Goal: Information Seeking & Learning: Learn about a topic

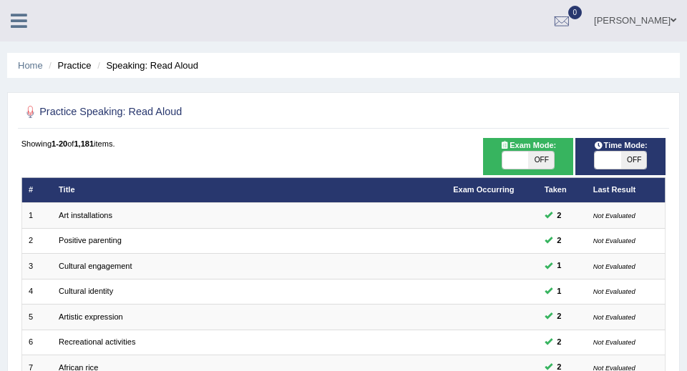
click at [77, 69] on li "Practice" at bounding box center [68, 66] width 46 height 14
click at [82, 67] on li "Practice" at bounding box center [68, 66] width 46 height 14
click at [37, 65] on link "Home" at bounding box center [30, 65] width 25 height 11
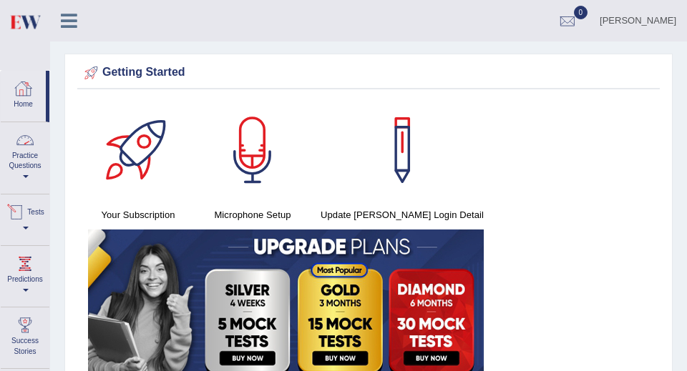
scroll to position [16, 0]
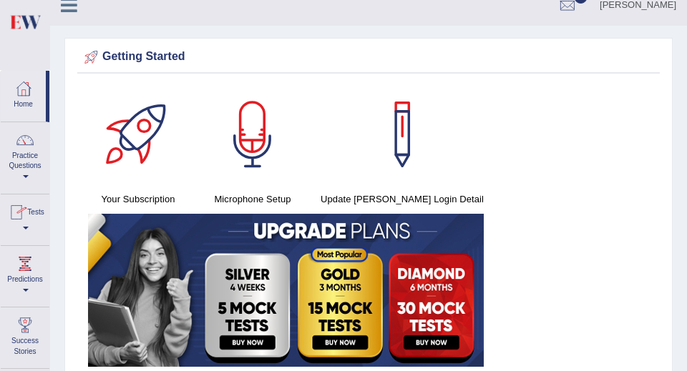
click at [24, 168] on link "Practice Questions" at bounding box center [25, 155] width 49 height 67
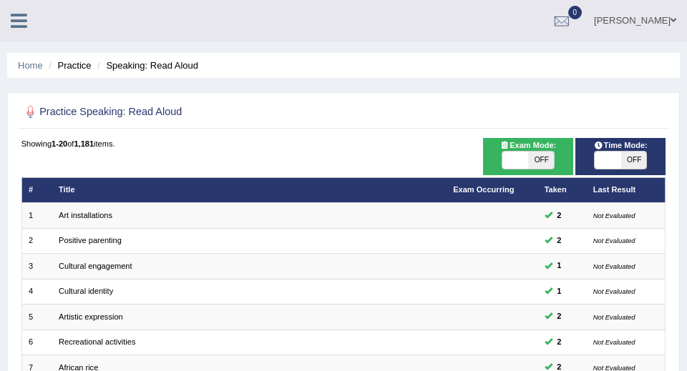
click at [77, 67] on li "Practice" at bounding box center [68, 66] width 46 height 14
click at [23, 69] on link "Home" at bounding box center [30, 65] width 25 height 11
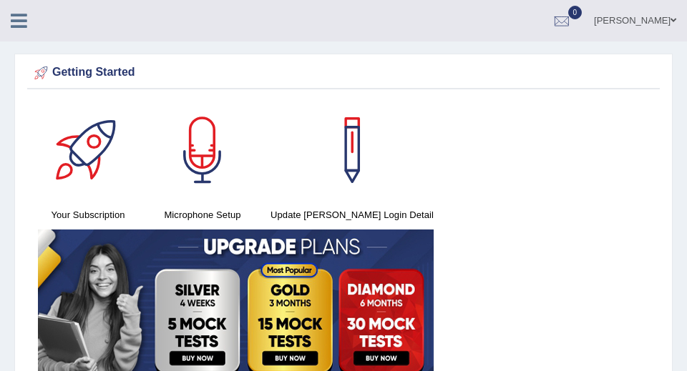
click at [17, 22] on icon at bounding box center [19, 20] width 16 height 19
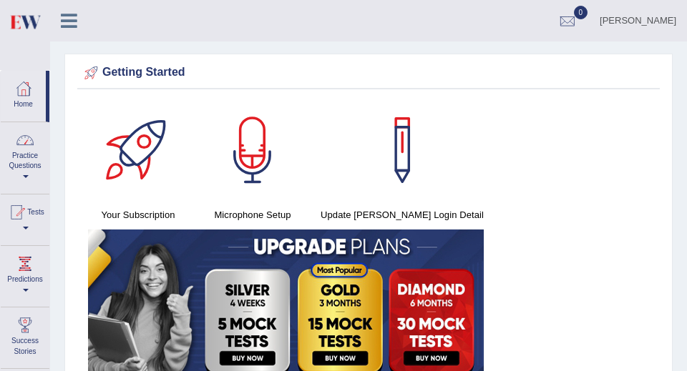
click at [26, 157] on link "Practice Questions" at bounding box center [25, 155] width 49 height 67
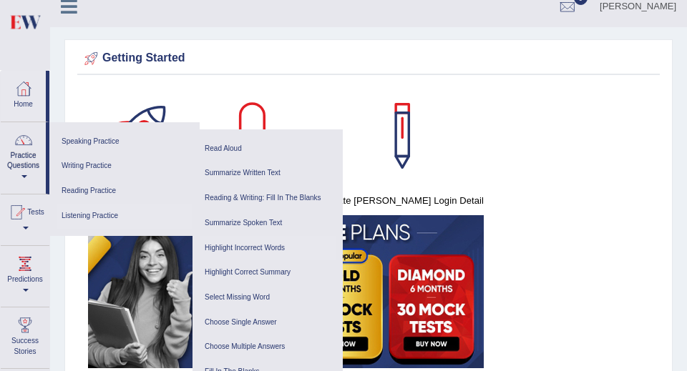
scroll to position [19, 0]
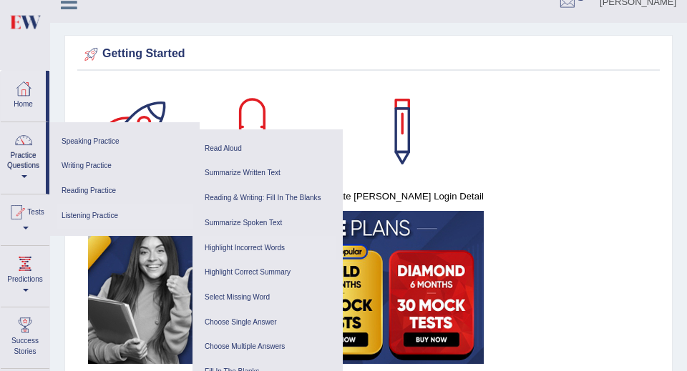
click at [248, 248] on link "Highlight Incorrect Words" at bounding box center [268, 248] width 136 height 25
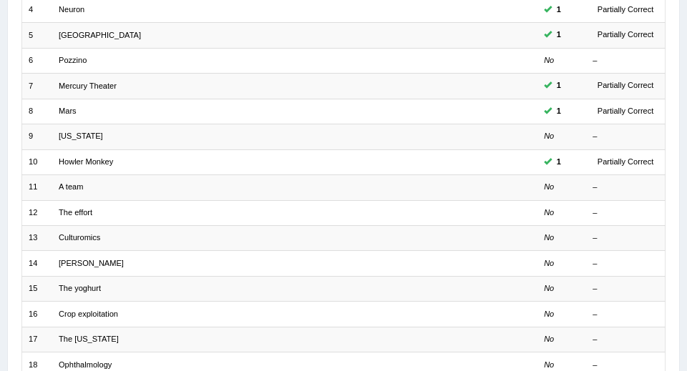
scroll to position [282, 0]
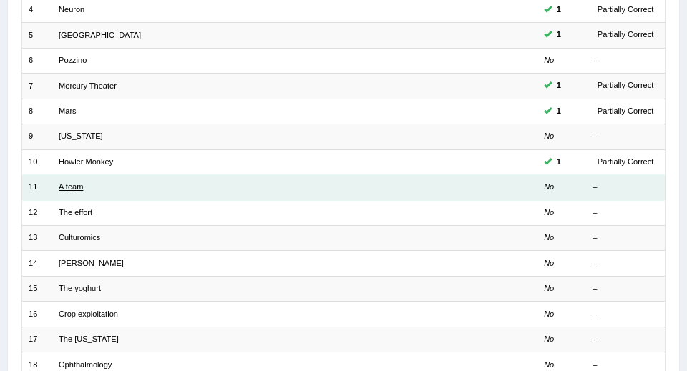
click at [76, 187] on link "A team" at bounding box center [71, 186] width 24 height 9
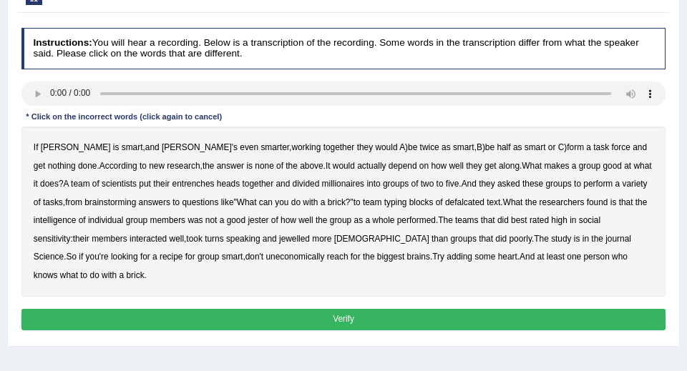
scroll to position [157, 0]
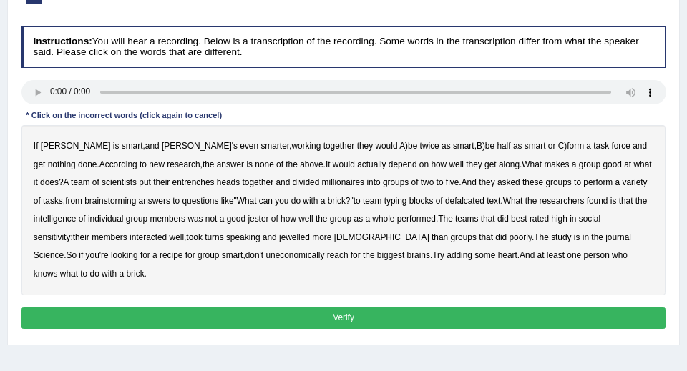
click at [172, 183] on b "entrenches" at bounding box center [193, 182] width 42 height 10
click at [463, 202] on b "defalcated" at bounding box center [464, 201] width 39 height 10
click at [268, 218] on b "jester" at bounding box center [257, 219] width 21 height 10
click at [161, 235] on b "interacted" at bounding box center [147, 237] width 37 height 10
click at [265, 255] on b "uneconomically" at bounding box center [294, 255] width 59 height 10
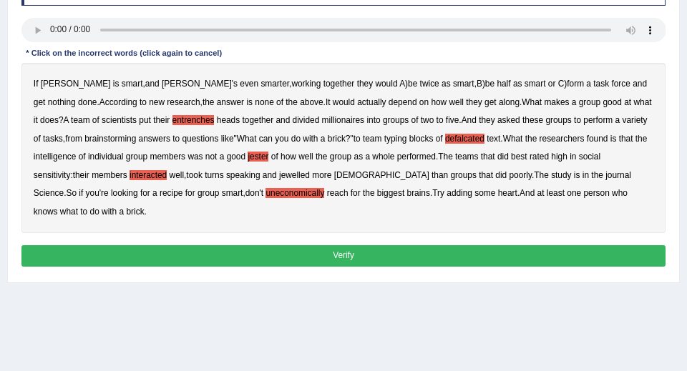
scroll to position [256, 0]
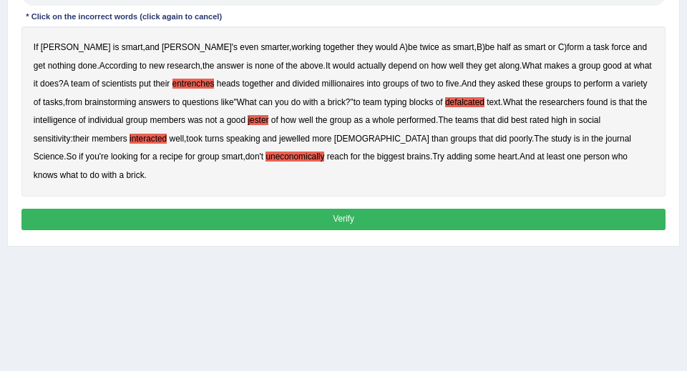
click at [473, 219] on button "Verify" at bounding box center [343, 219] width 644 height 21
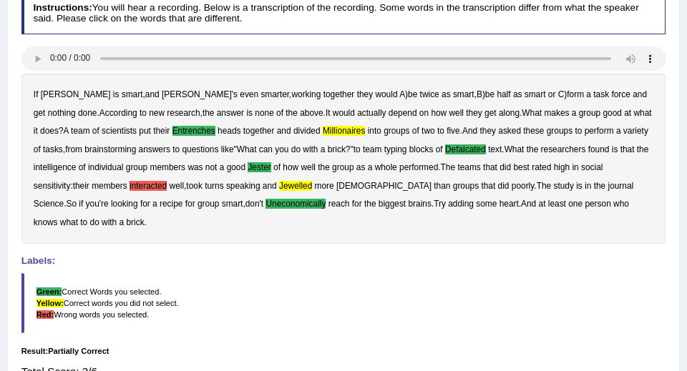
scroll to position [190, 0]
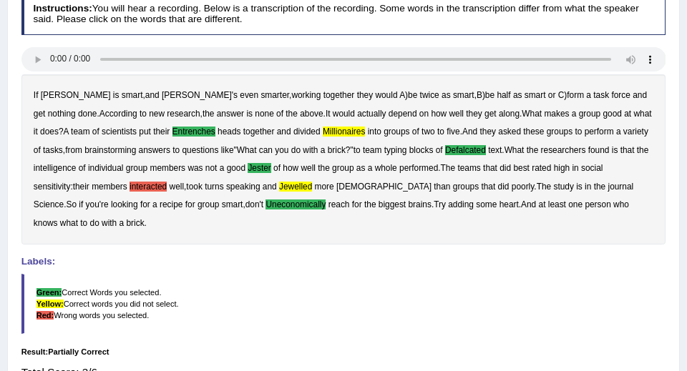
click at [323, 129] on b "millionaires" at bounding box center [344, 132] width 42 height 10
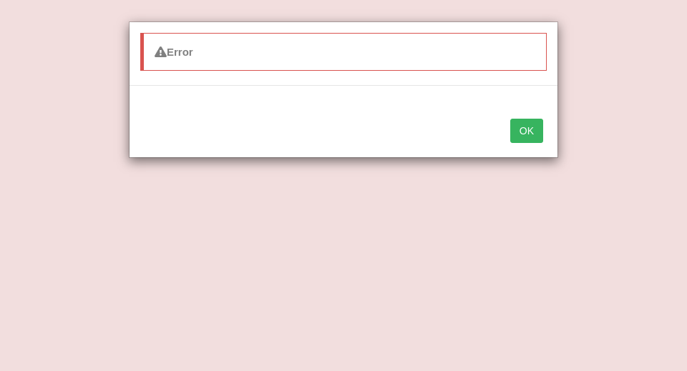
click at [525, 134] on button "OK" at bounding box center [526, 131] width 33 height 24
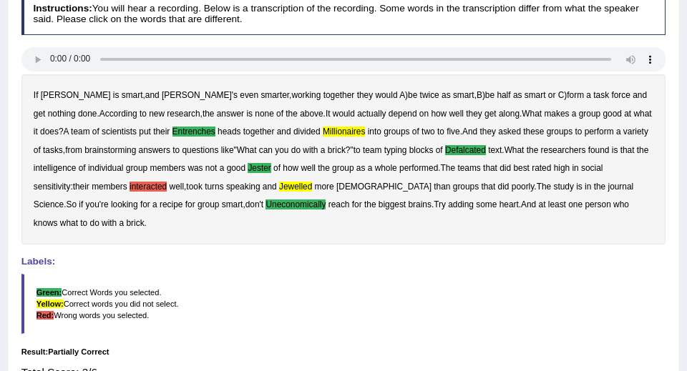
scroll to position [0, 0]
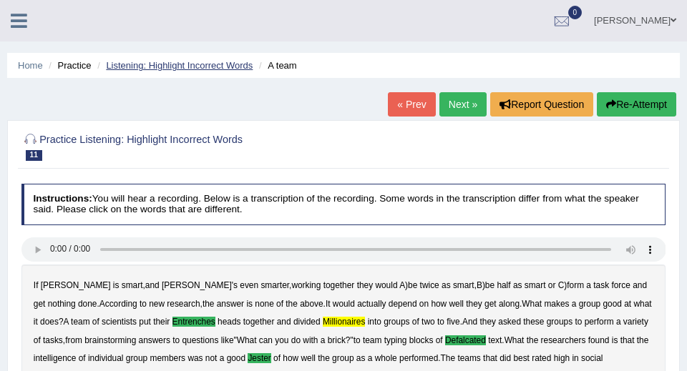
click at [192, 66] on link "Listening: Highlight Incorrect Words" at bounding box center [179, 65] width 147 height 11
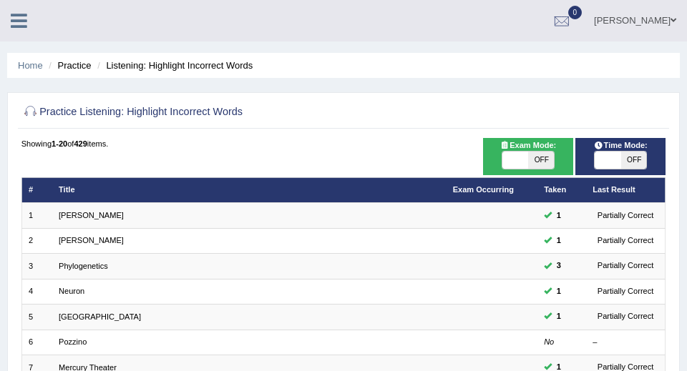
click at [14, 12] on icon at bounding box center [19, 20] width 16 height 19
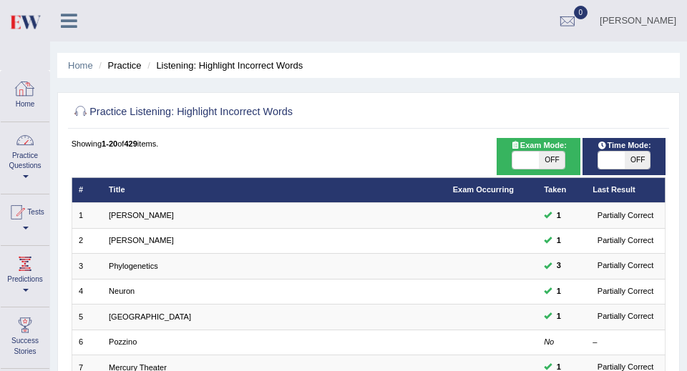
click at [29, 166] on link "Practice Questions" at bounding box center [25, 155] width 49 height 67
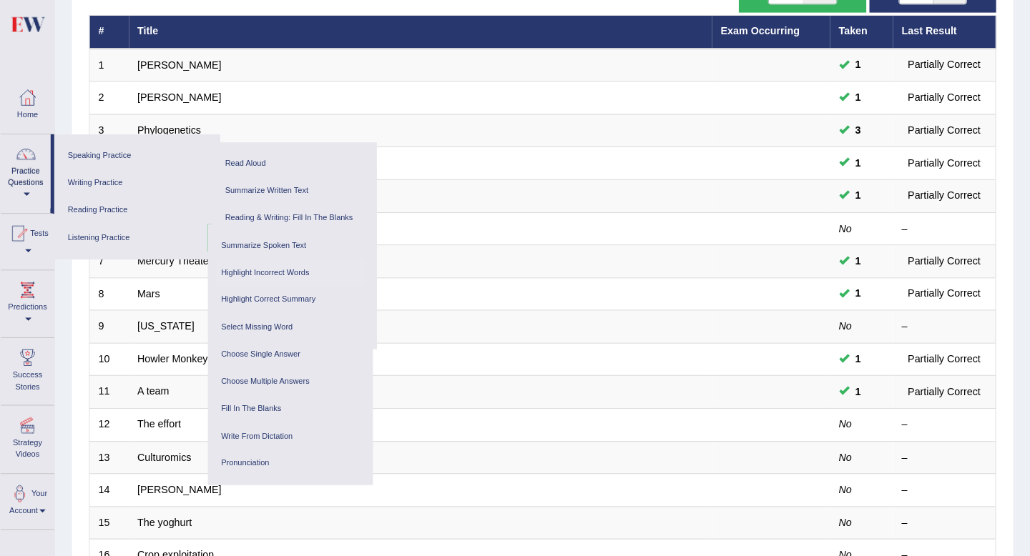
scroll to position [180, 0]
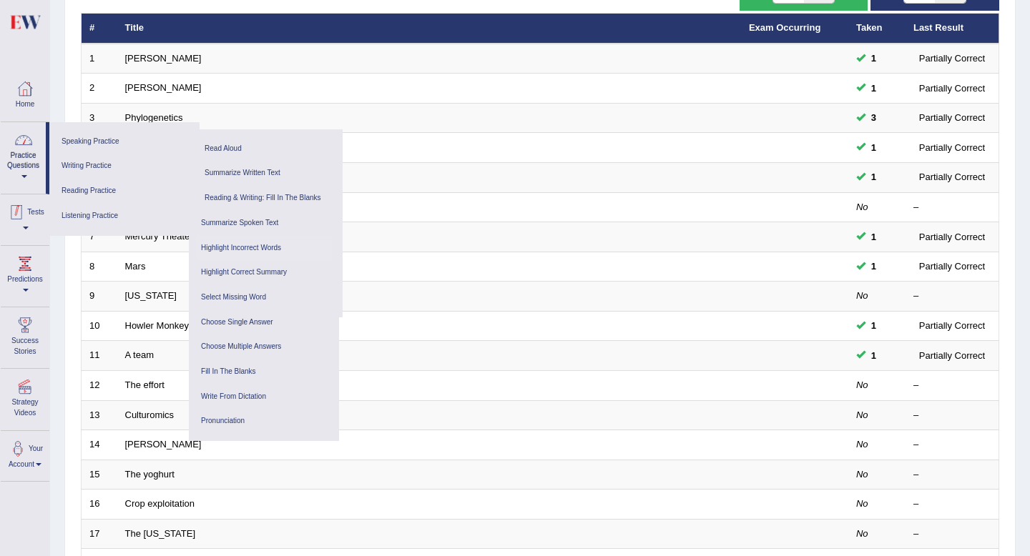
click at [19, 167] on link "Practice Questions" at bounding box center [23, 155] width 45 height 67
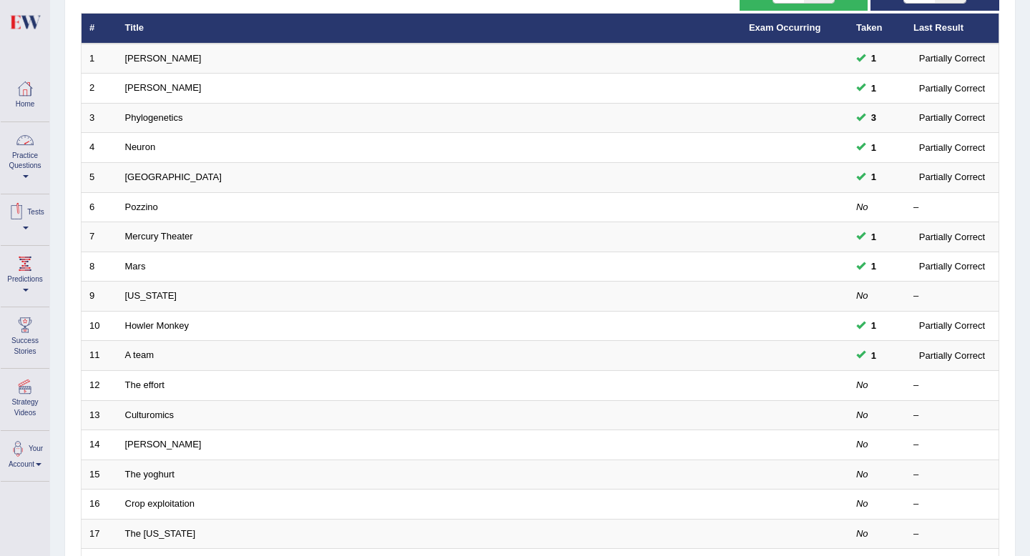
click at [19, 167] on link "Practice Questions" at bounding box center [25, 155] width 49 height 67
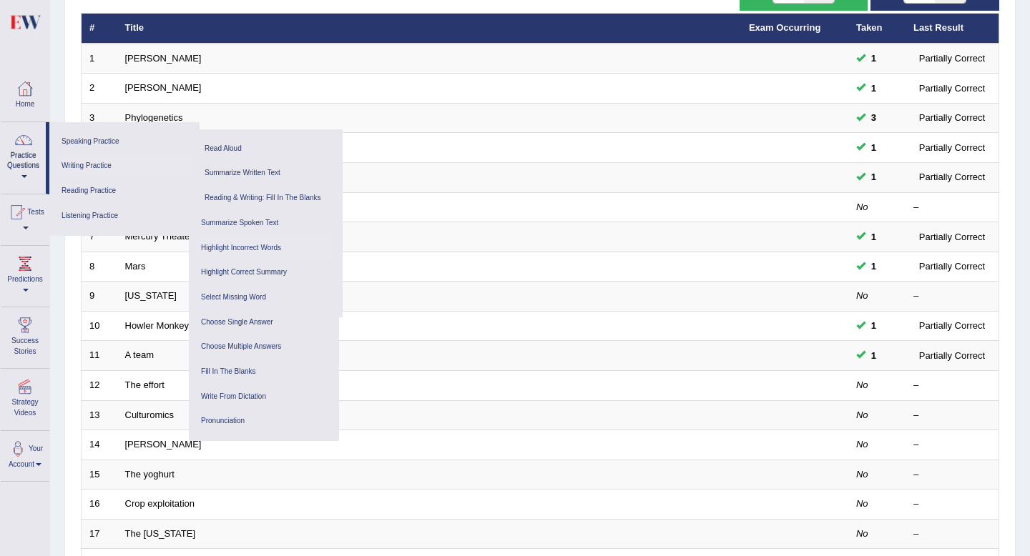
click at [79, 169] on link "Writing Practice" at bounding box center [124, 166] width 136 height 25
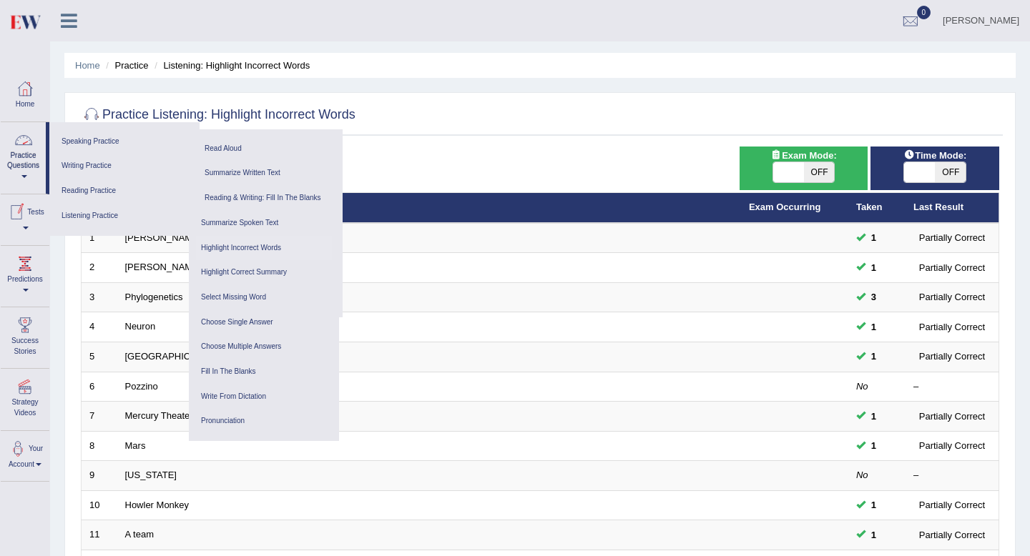
click at [24, 172] on link "Practice Questions" at bounding box center [23, 155] width 45 height 67
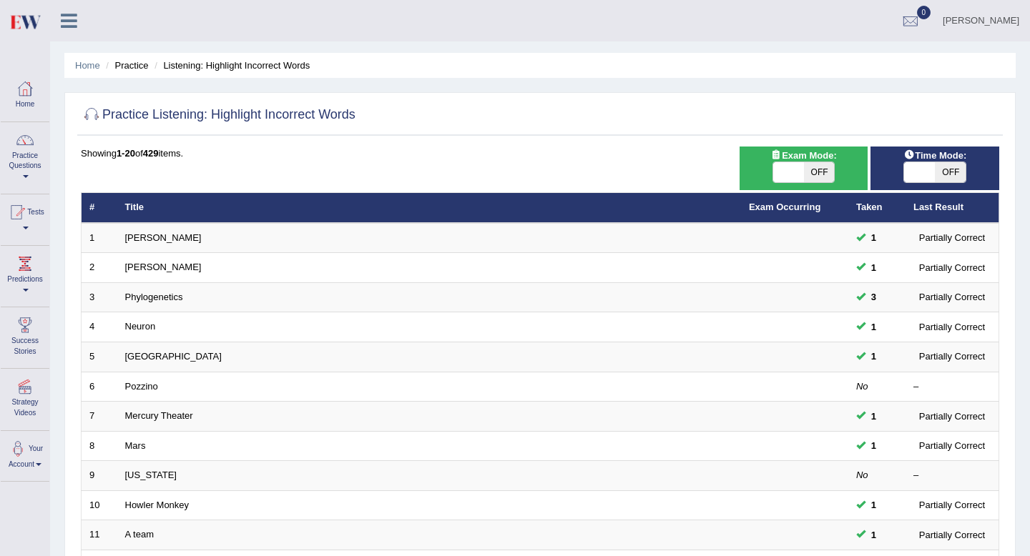
click at [24, 172] on link "Practice Questions" at bounding box center [25, 155] width 49 height 67
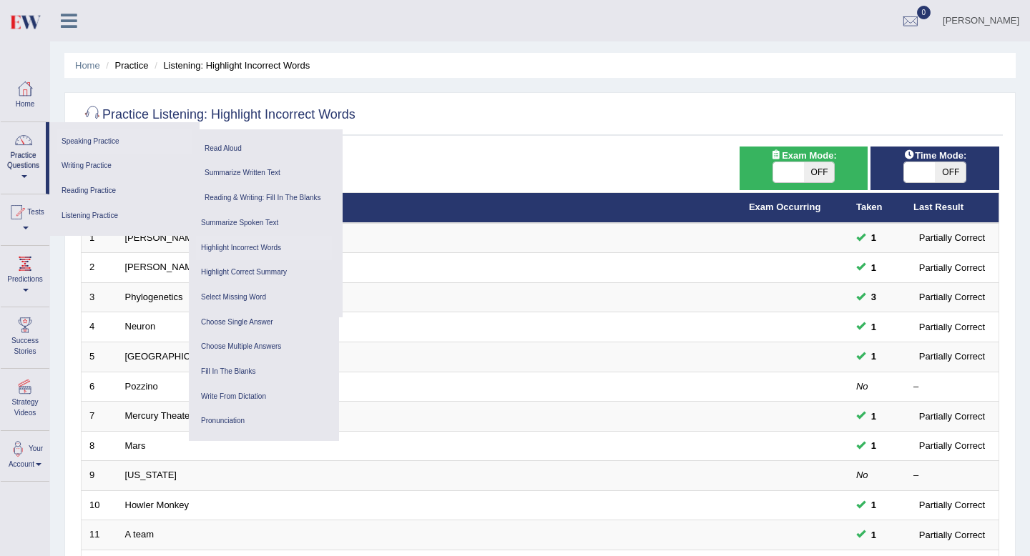
click at [89, 144] on link "Speaking Practice" at bounding box center [124, 141] width 136 height 25
click at [235, 370] on link "Write From Dictation" at bounding box center [264, 397] width 136 height 25
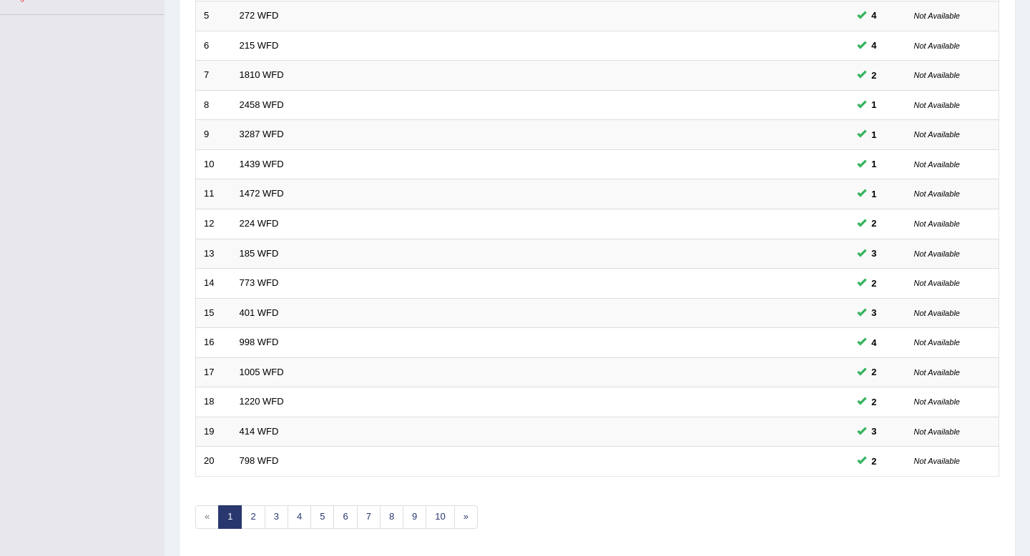
scroll to position [390, 0]
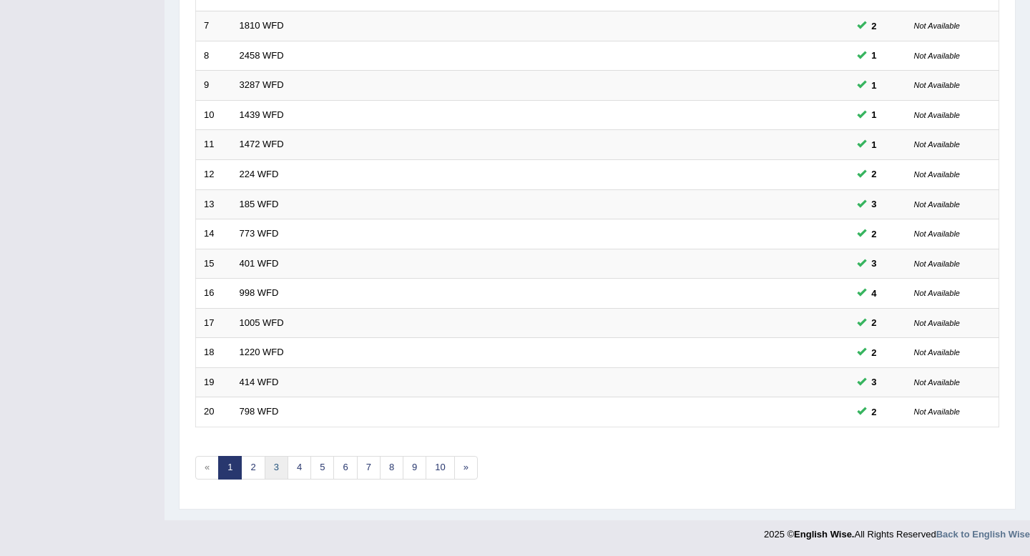
click at [275, 463] on link "3" at bounding box center [277, 468] width 24 height 24
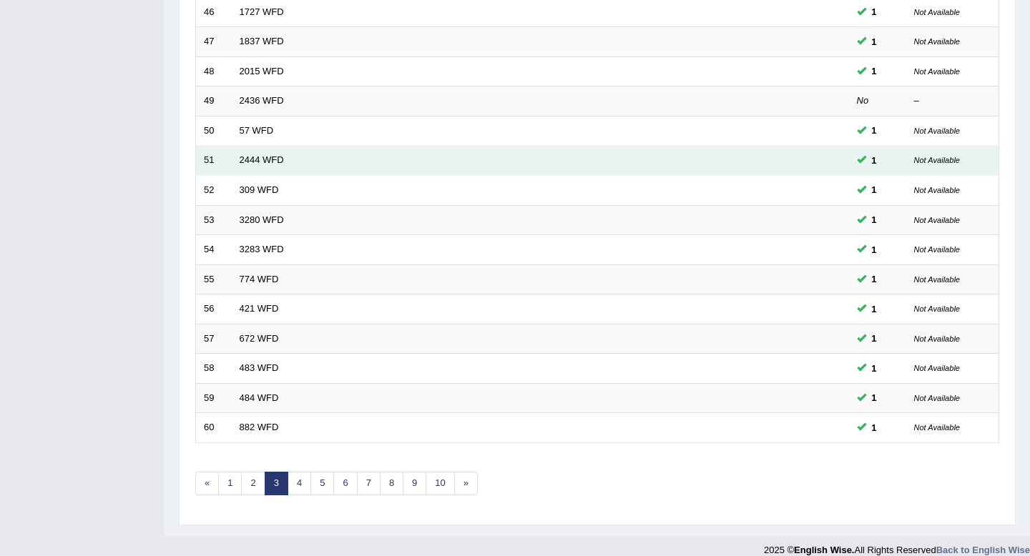
scroll to position [390, 0]
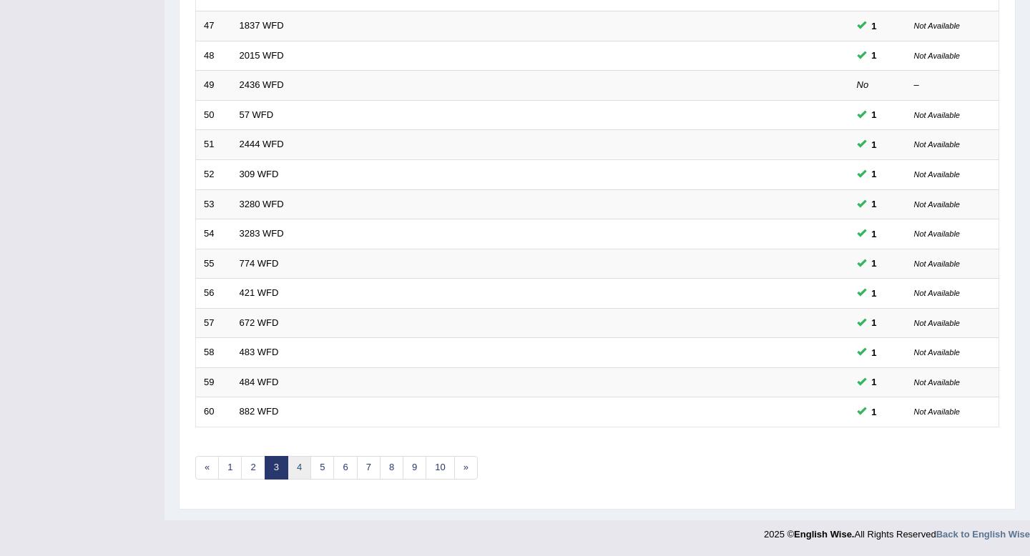
click at [304, 470] on link "4" at bounding box center [299, 468] width 24 height 24
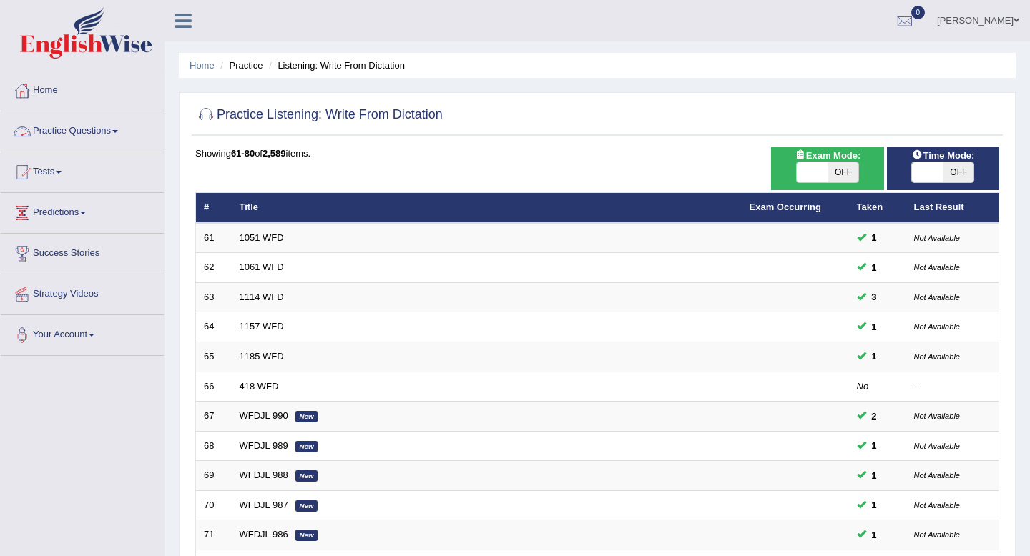
click at [87, 135] on link "Practice Questions" at bounding box center [82, 130] width 163 height 36
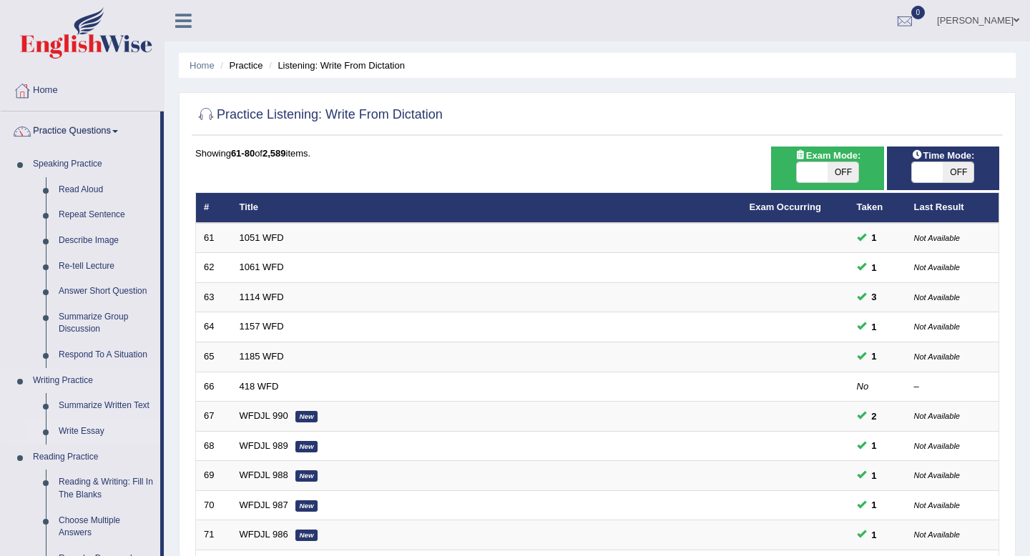
scroll to position [71, 0]
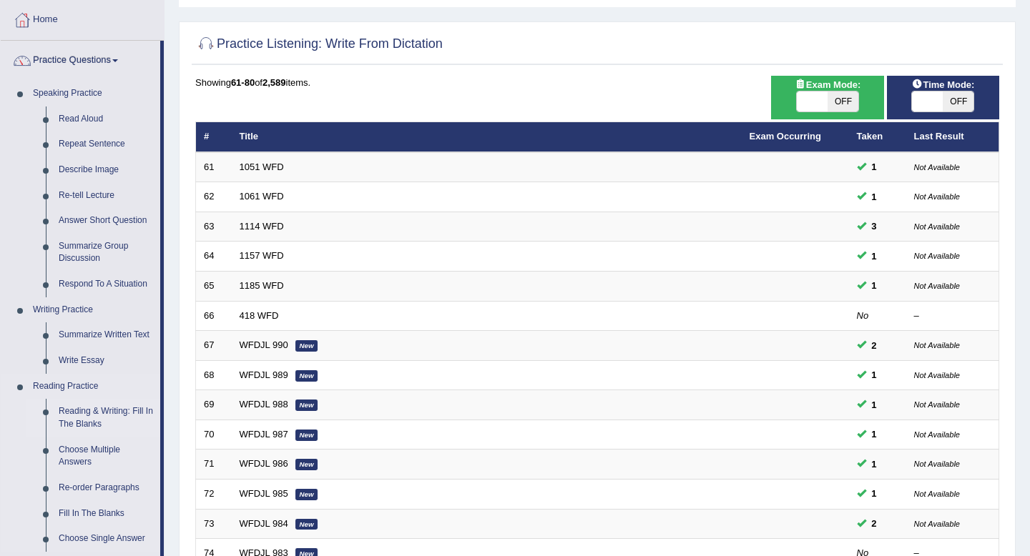
click at [72, 418] on link "Reading & Writing: Fill In The Blanks" at bounding box center [106, 418] width 108 height 38
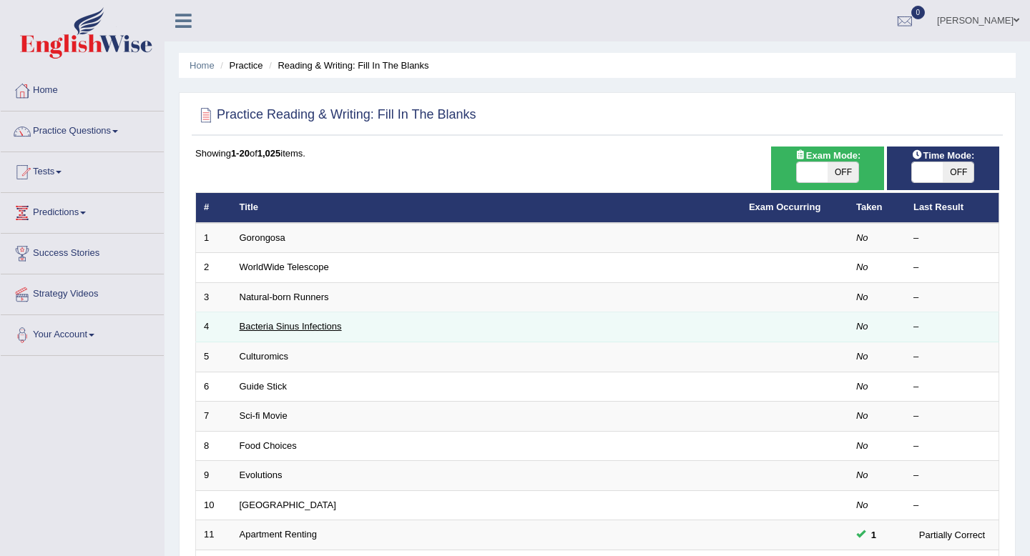
click at [282, 330] on link "Bacteria Sinus Infections" at bounding box center [291, 326] width 102 height 11
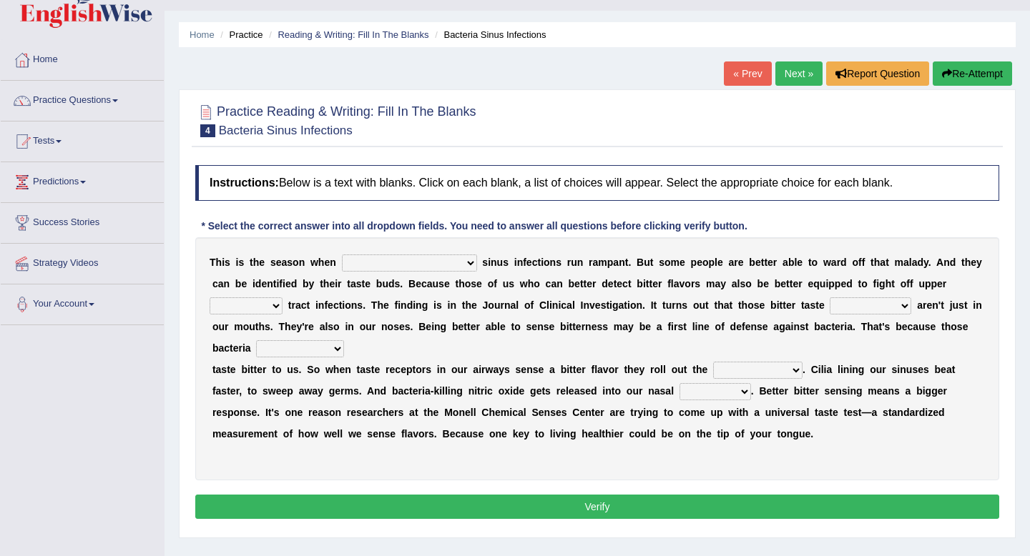
scroll to position [38, 0]
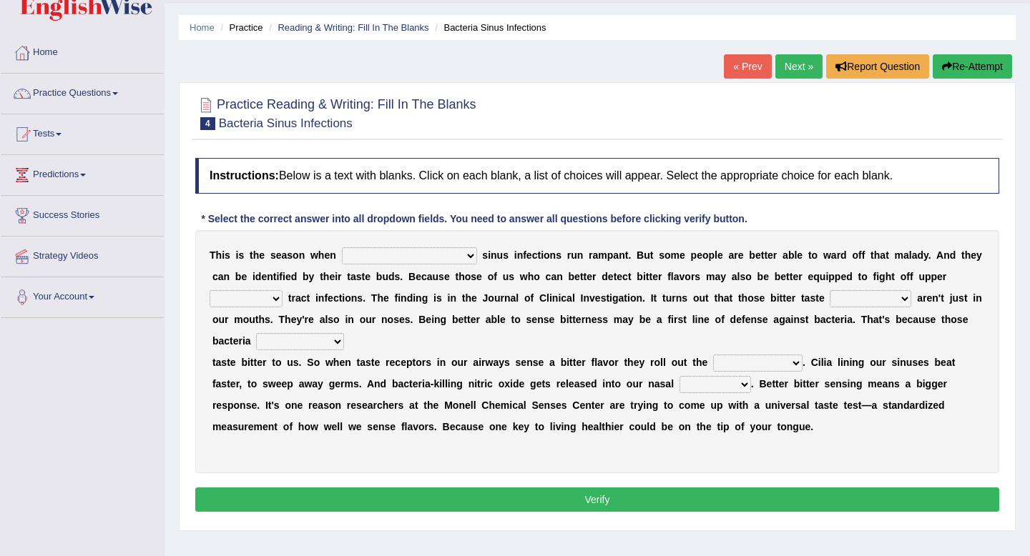
click at [389, 257] on select "conventicle [DEMOGRAPHIC_DATA] bacterial prissier" at bounding box center [409, 255] width 135 height 17
select select "prissier"
click at [268, 298] on select "faulty respiratory togae gawky" at bounding box center [246, 298] width 73 height 17
select select "togae"
click at [864, 298] on select "depressions dinners submissions receptors" at bounding box center [871, 298] width 82 height 17
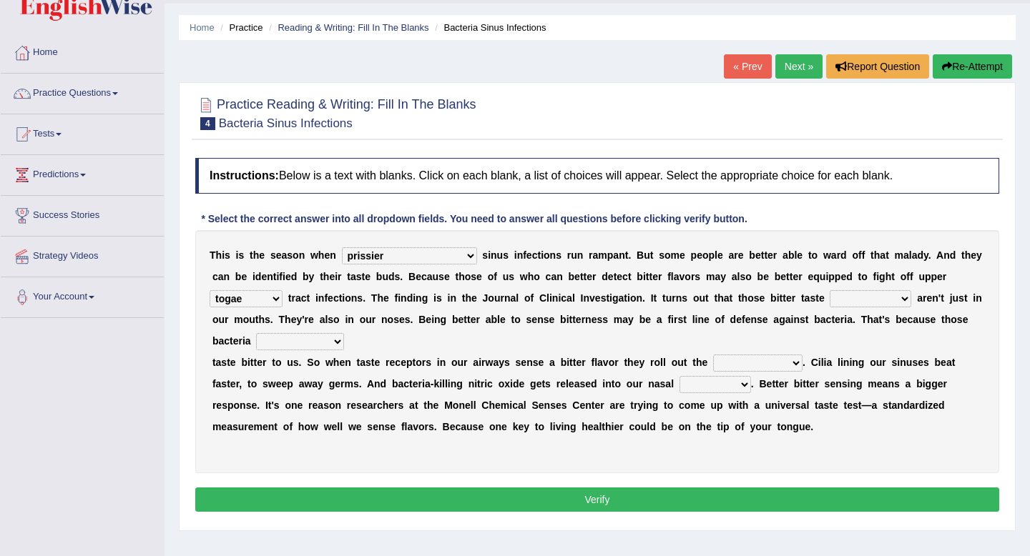
select select "depressions"
click at [318, 340] on select "purposelessly actually diagonally providently" at bounding box center [300, 341] width 88 height 17
click at [315, 341] on select "purposelessly actually diagonally providently" at bounding box center [300, 341] width 88 height 17
select select "purposelessly"
click at [736, 365] on select "defenses contradictions chestnuts pelvis" at bounding box center [757, 363] width 89 height 17
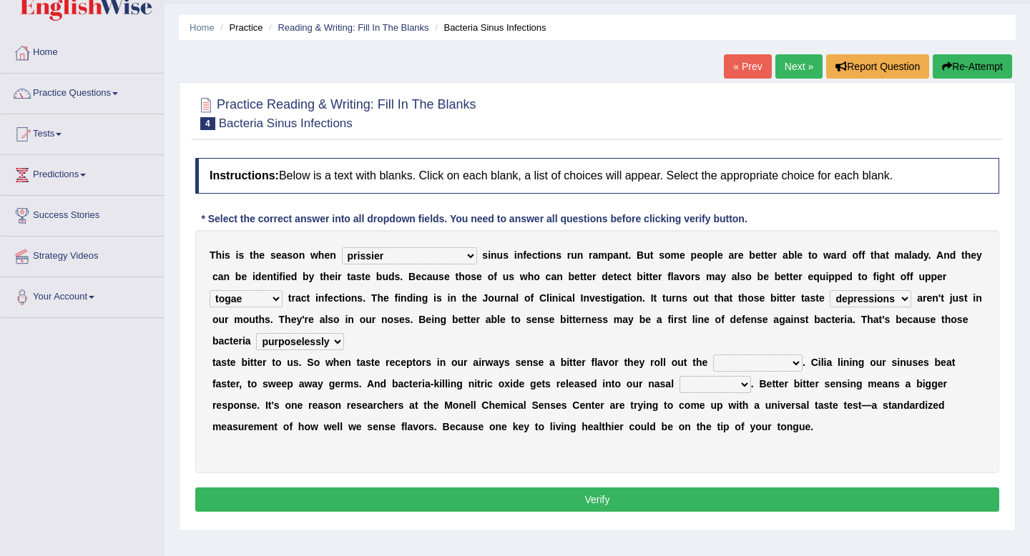
select select "chestnuts"
click at [728, 388] on select "causalities localities infirmities cavities" at bounding box center [715, 384] width 72 height 17
select select "cavities"
click at [609, 500] on button "Verify" at bounding box center [597, 500] width 804 height 24
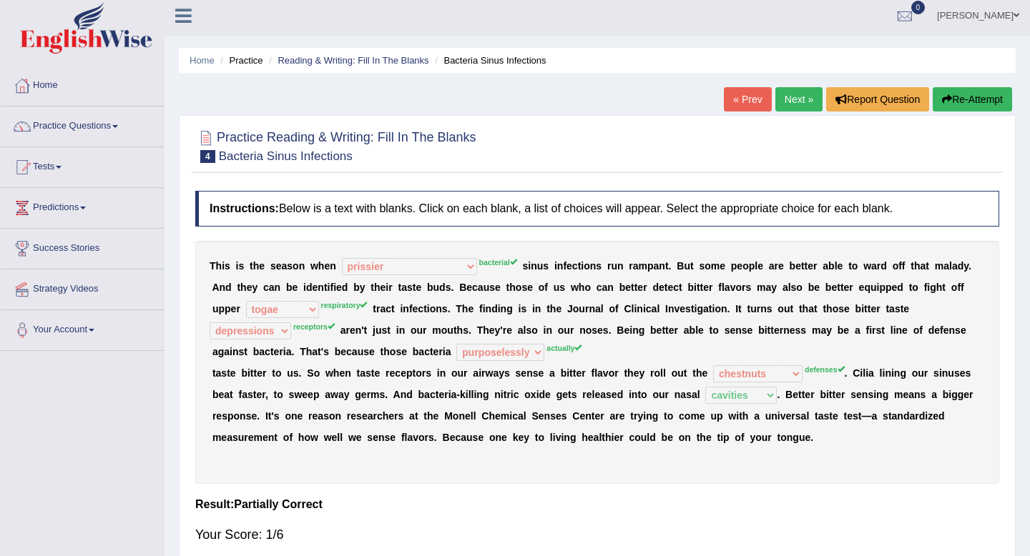
scroll to position [0, 0]
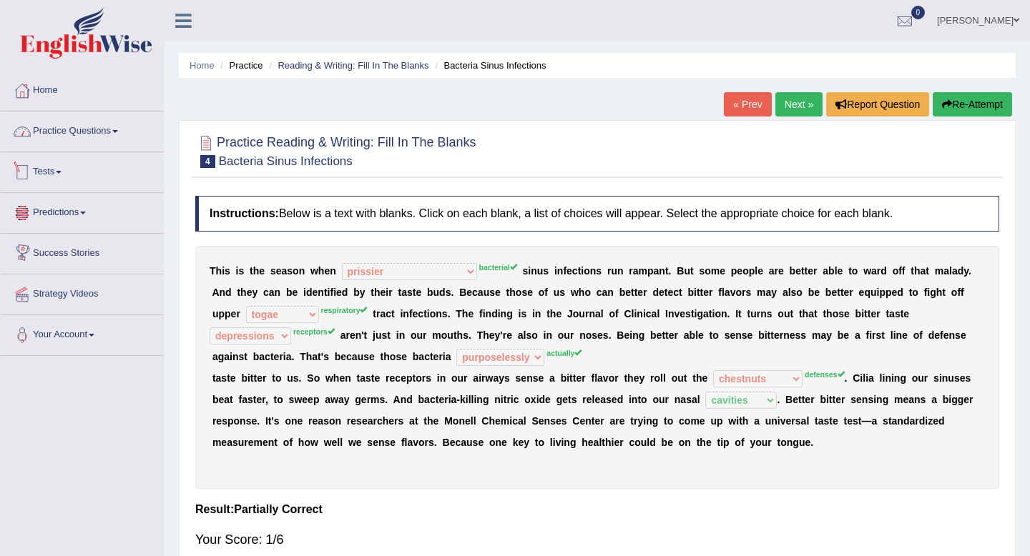
click at [115, 131] on link "Practice Questions" at bounding box center [82, 130] width 163 height 36
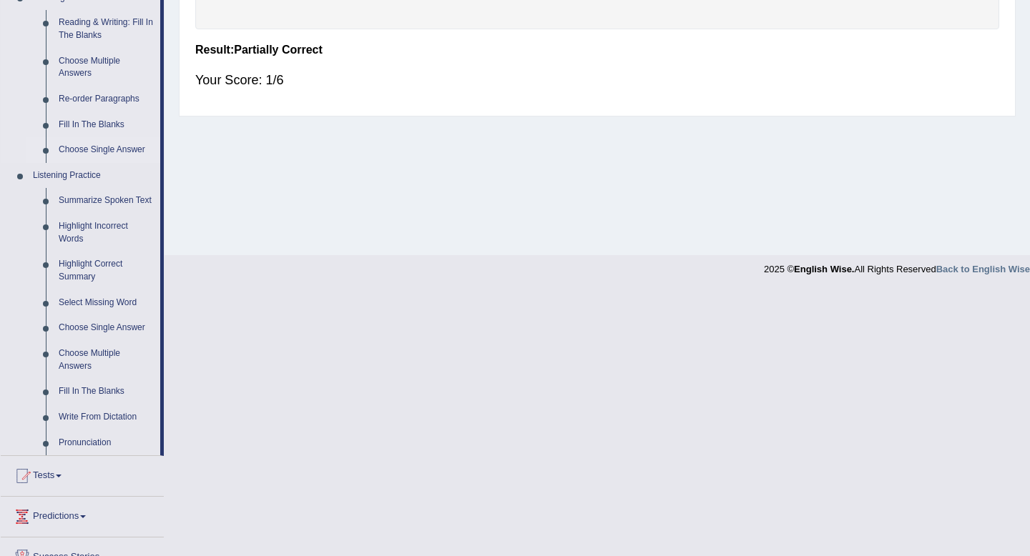
scroll to position [447, 0]
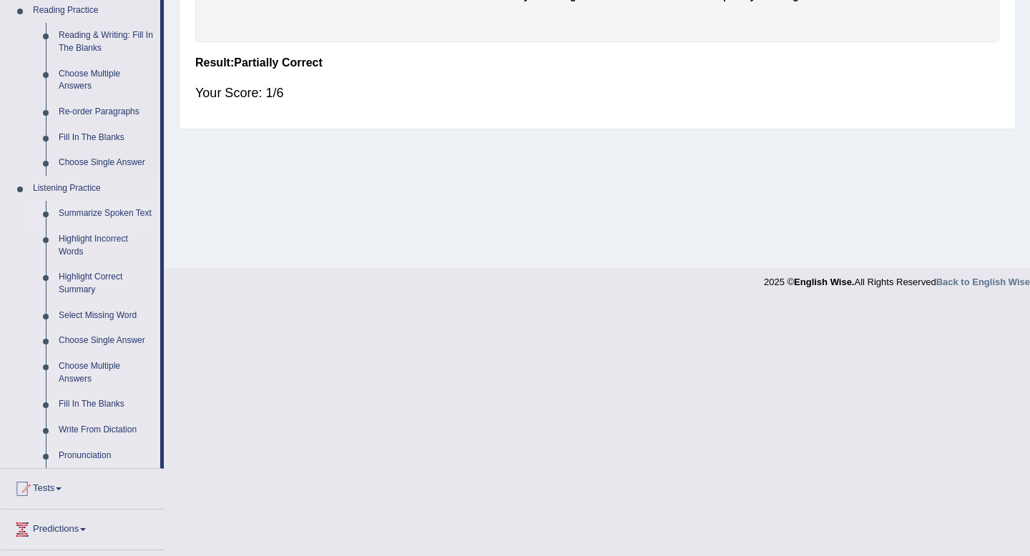
click at [79, 210] on link "Summarize Spoken Text" at bounding box center [106, 214] width 108 height 26
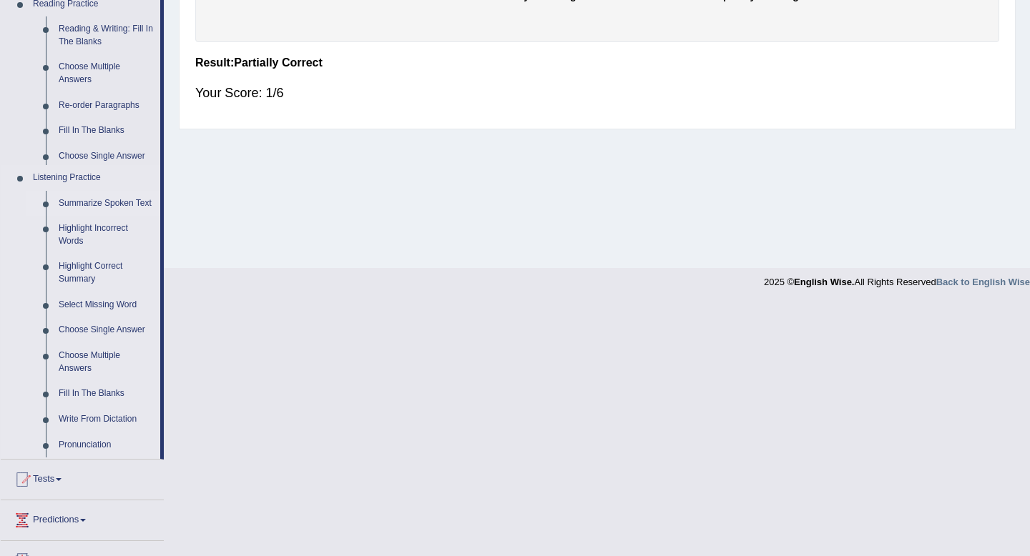
scroll to position [195, 0]
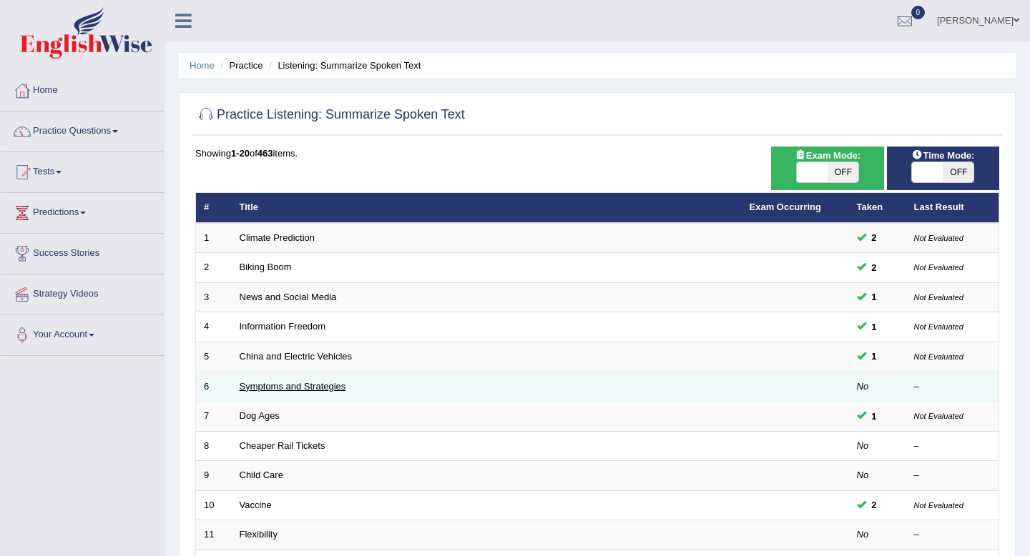
click at [298, 390] on link "Symptoms and Strategies" at bounding box center [293, 386] width 107 height 11
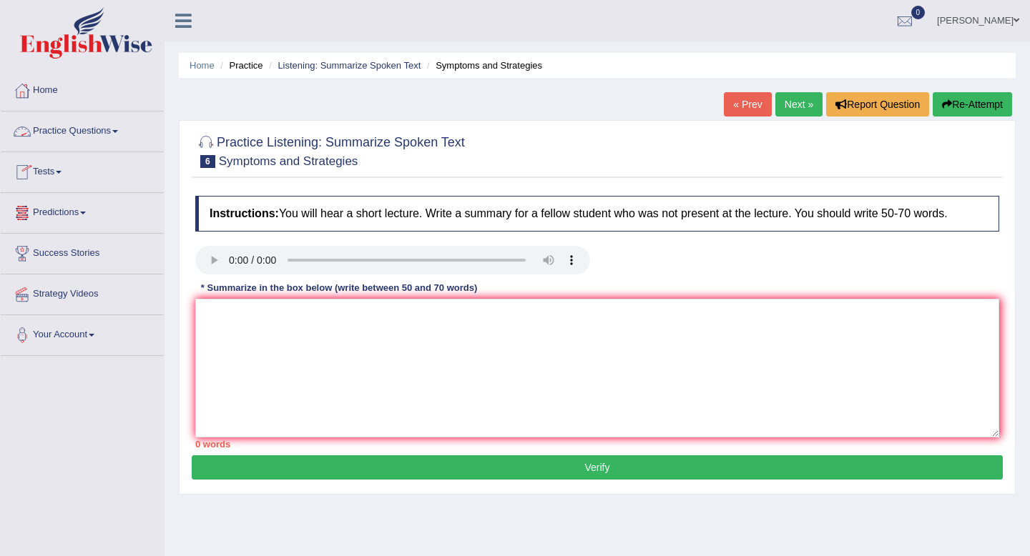
click at [83, 131] on link "Practice Questions" at bounding box center [82, 130] width 163 height 36
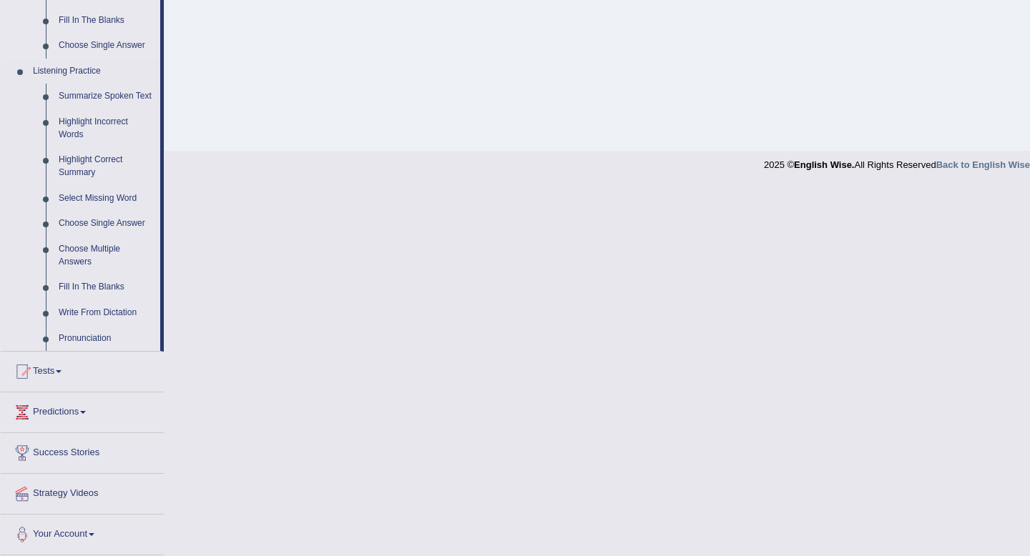
scroll to position [571, 0]
click at [94, 318] on link "Write From Dictation" at bounding box center [106, 313] width 108 height 26
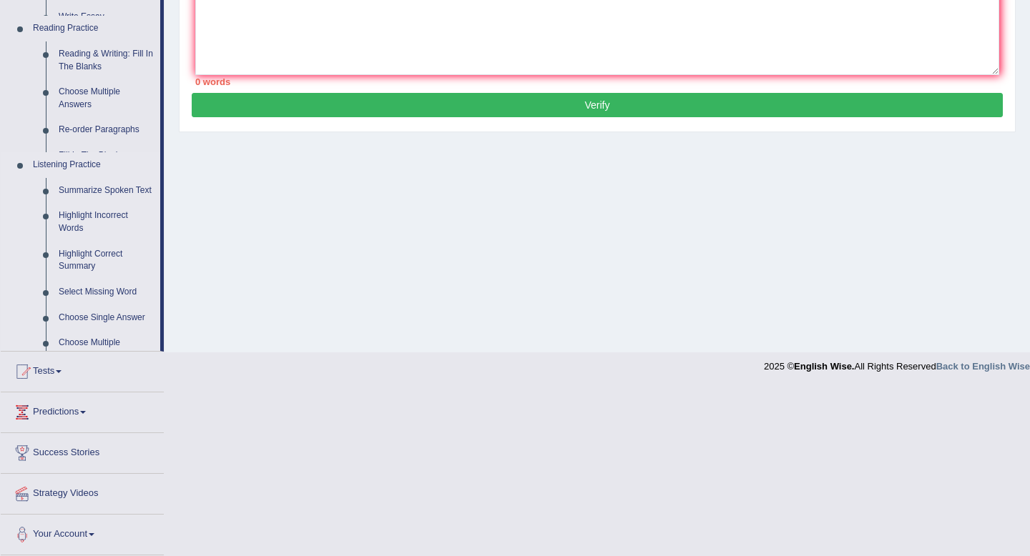
scroll to position [265, 0]
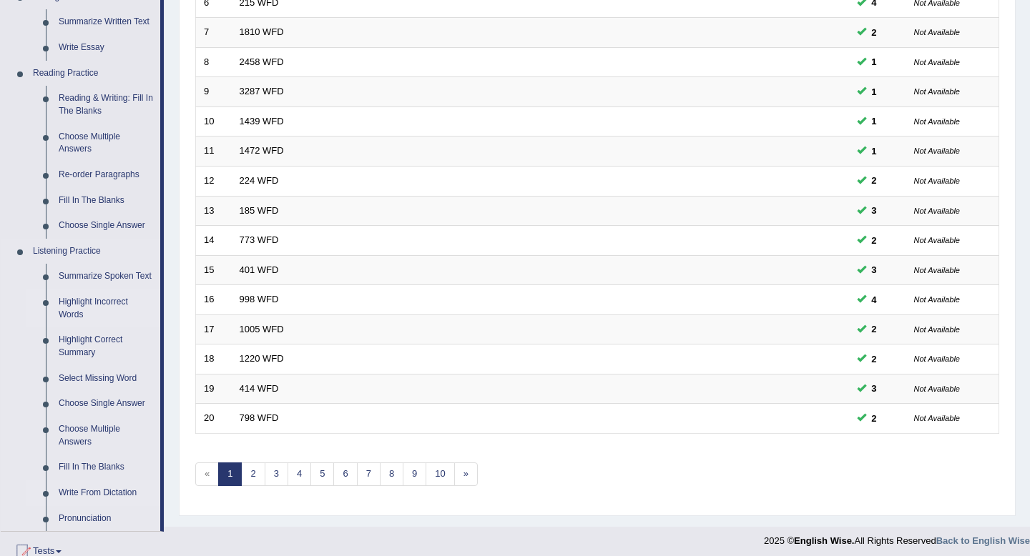
scroll to position [414, 0]
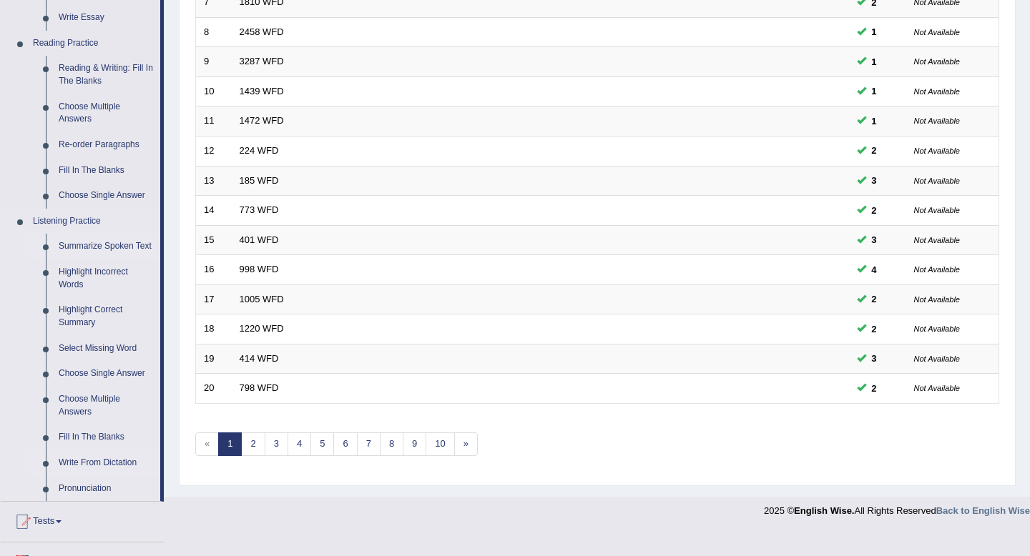
click at [87, 251] on link "Summarize Spoken Text" at bounding box center [106, 247] width 108 height 26
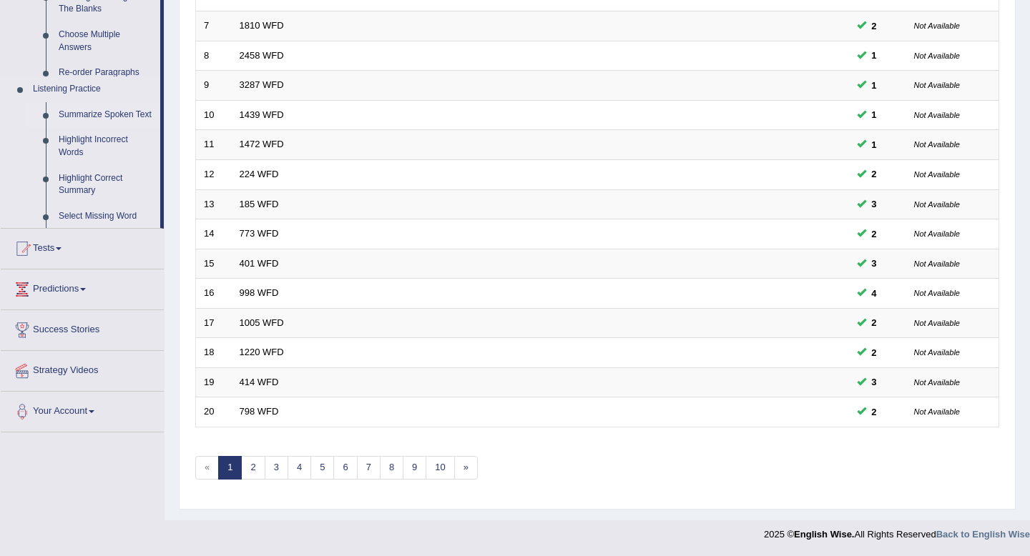
scroll to position [171, 0]
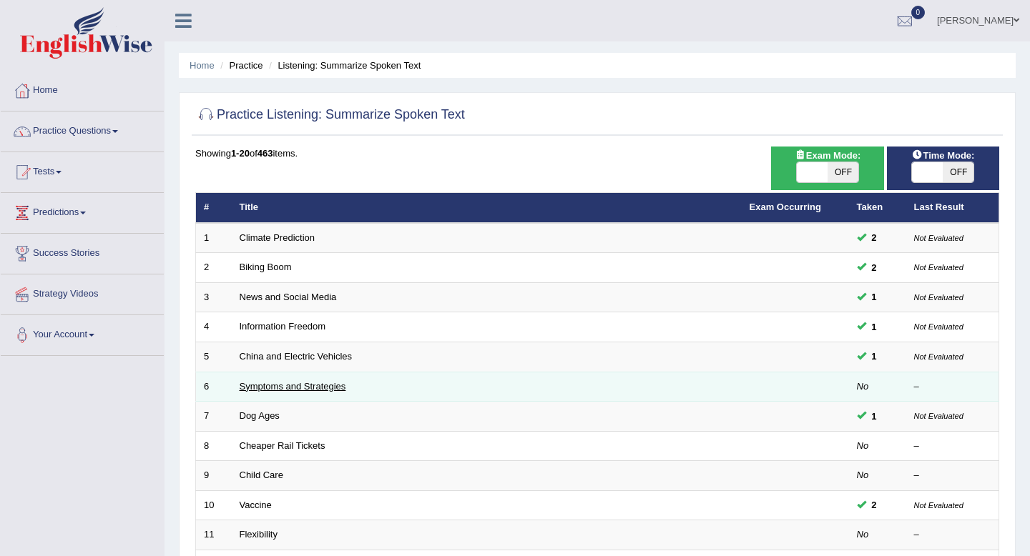
click at [269, 385] on link "Symptoms and Strategies" at bounding box center [293, 386] width 107 height 11
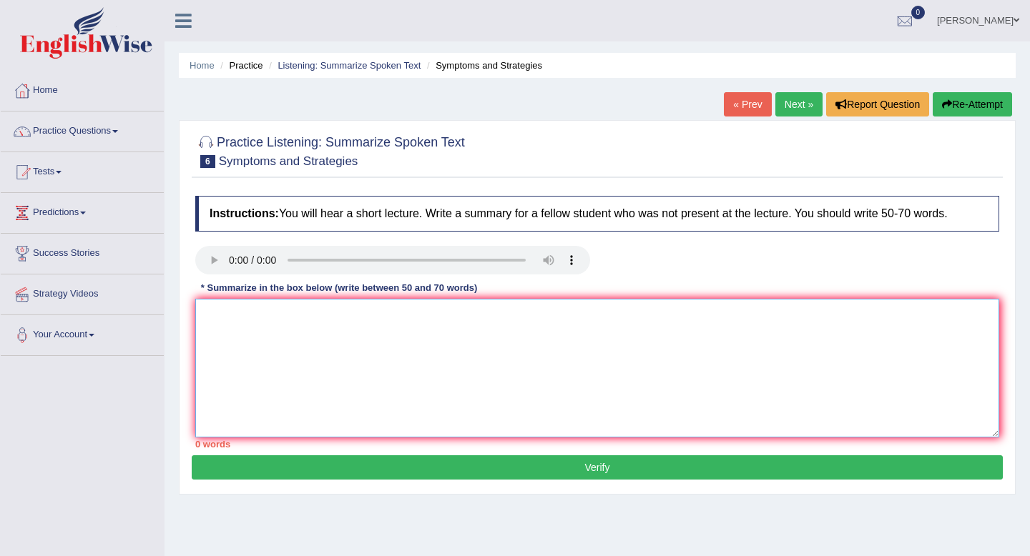
click at [225, 313] on textarea at bounding box center [597, 368] width 804 height 139
type textarea "T"
type textarea "t"
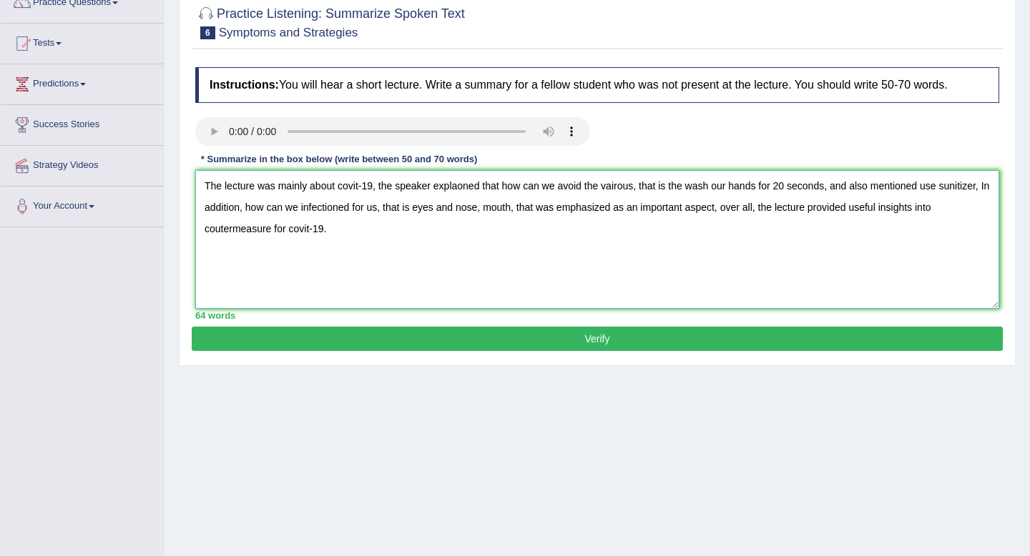
scroll to position [150, 0]
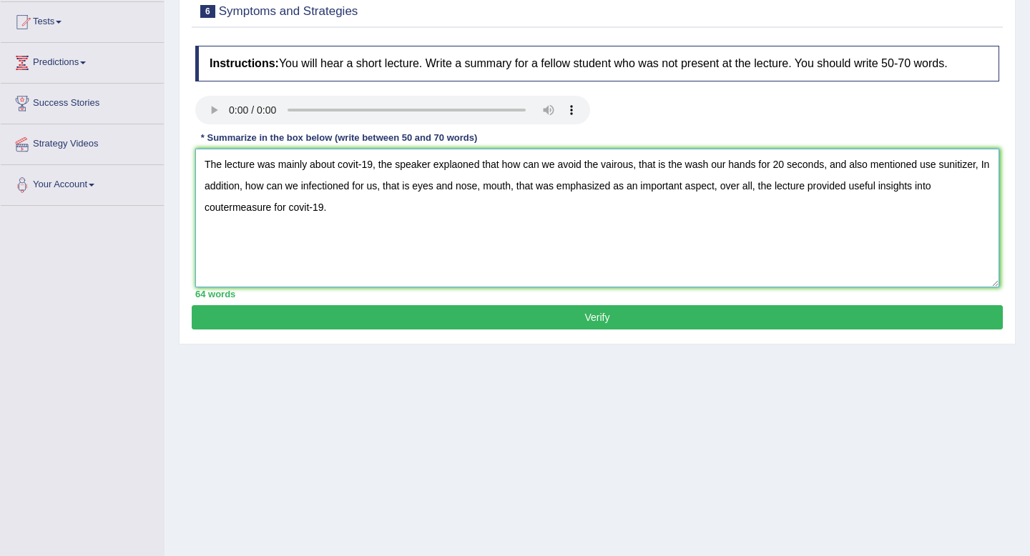
type textarea "The lecture was mainly about covit-19, the speaker explaoned that how can we av…"
click at [654, 319] on button "Verify" at bounding box center [597, 317] width 811 height 24
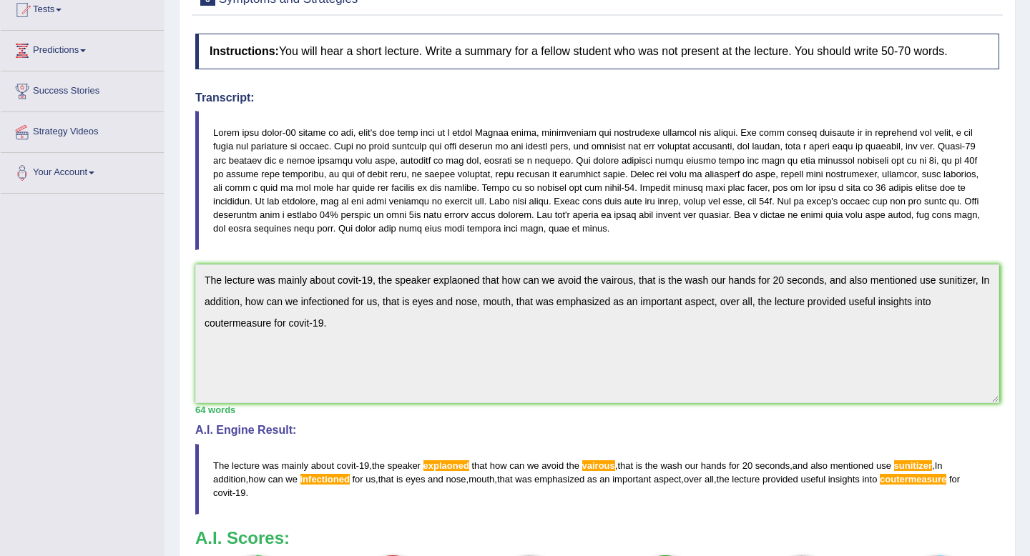
scroll to position [162, 0]
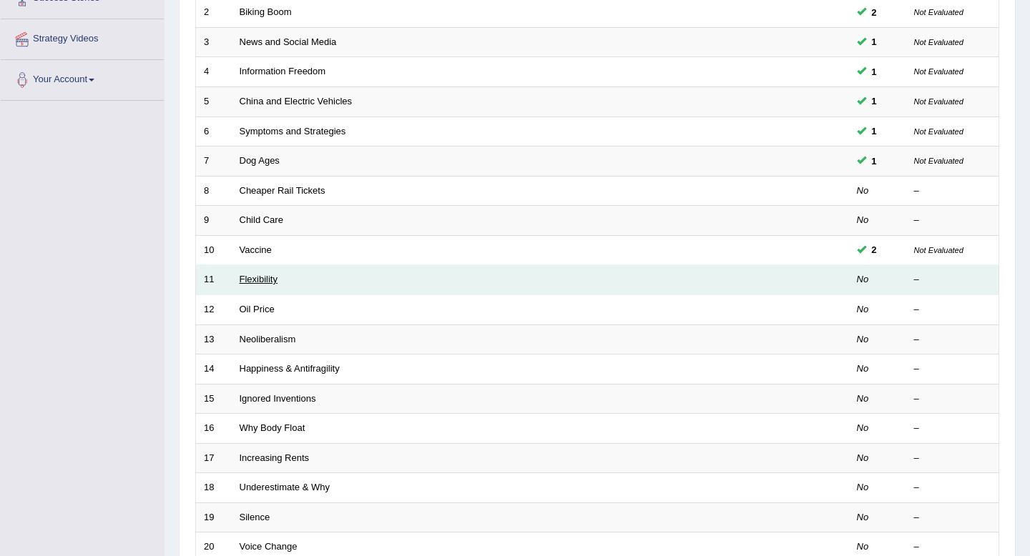
click at [262, 281] on link "Flexibility" at bounding box center [259, 279] width 38 height 11
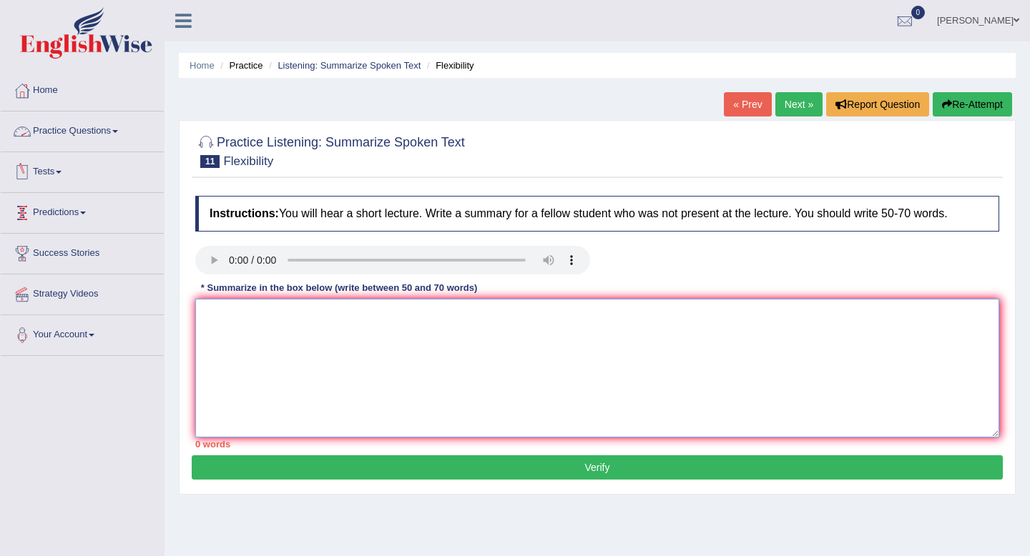
click at [221, 317] on textarea at bounding box center [597, 368] width 804 height 139
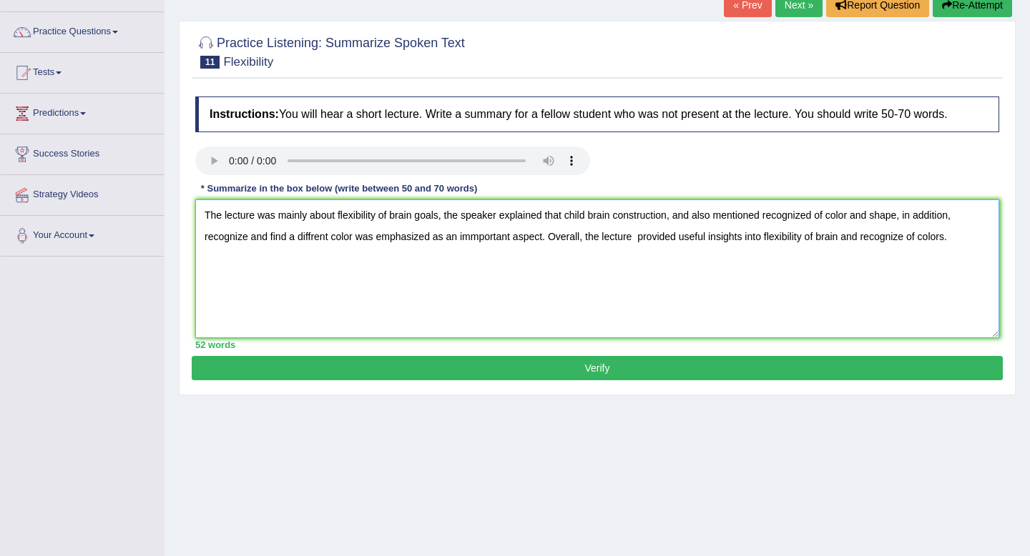
scroll to position [143, 0]
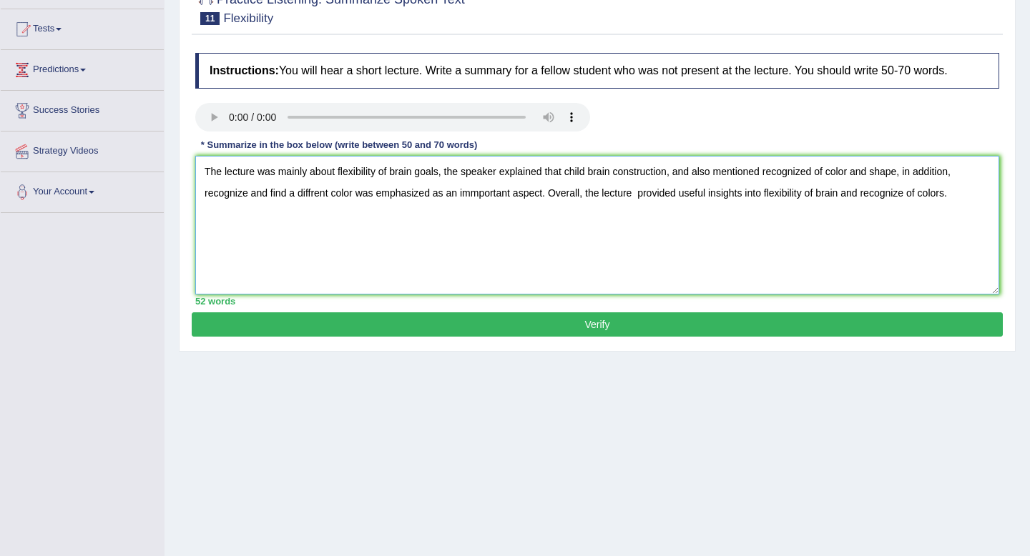
type textarea "The lecture was mainly about flexibility of brain goals, the speaker explained …"
click at [865, 329] on button "Verify" at bounding box center [597, 325] width 811 height 24
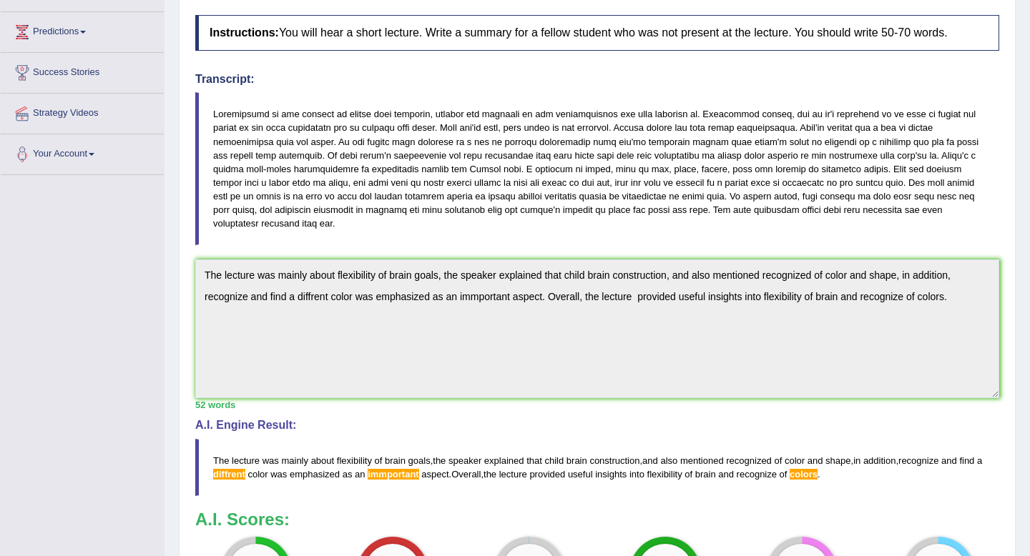
scroll to position [157, 0]
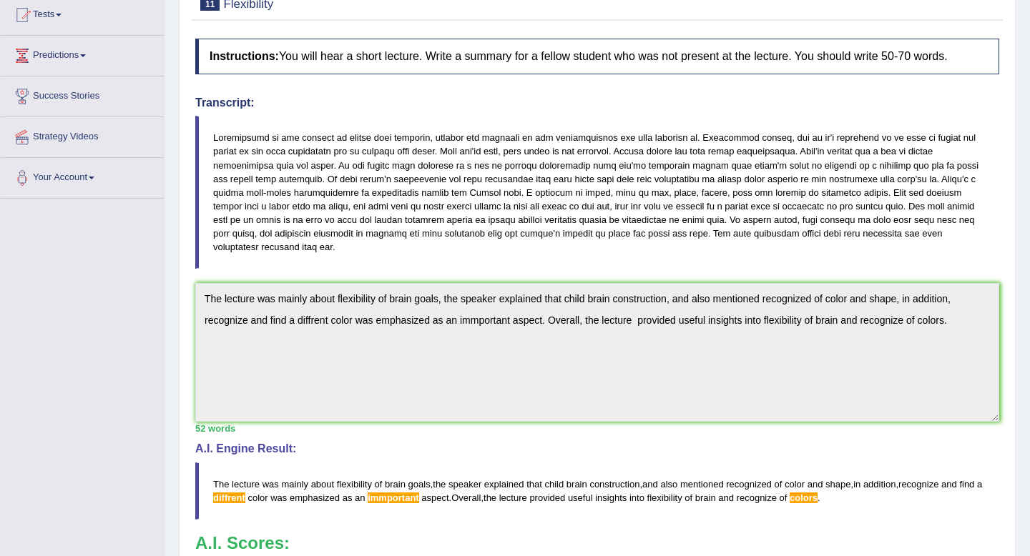
drag, startPoint x: 210, startPoint y: 133, endPoint x: 334, endPoint y: 152, distance: 125.2
click at [334, 152] on blockquote at bounding box center [597, 192] width 804 height 153
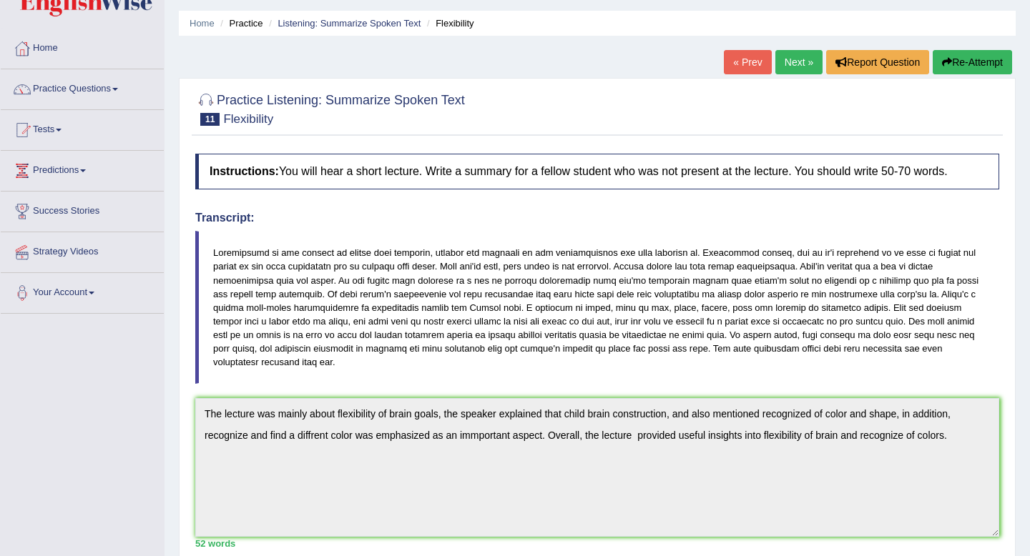
scroll to position [0, 0]
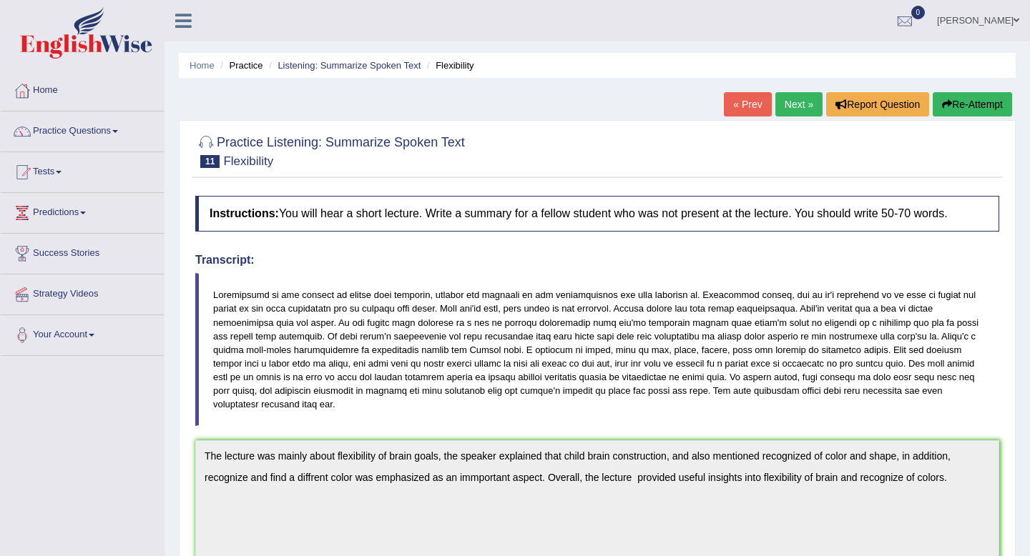
drag, startPoint x: 215, startPoint y: 292, endPoint x: 364, endPoint y: 327, distance: 152.7
click at [364, 327] on blockquote at bounding box center [597, 349] width 804 height 153
click at [787, 107] on link "Next »" at bounding box center [798, 104] width 47 height 24
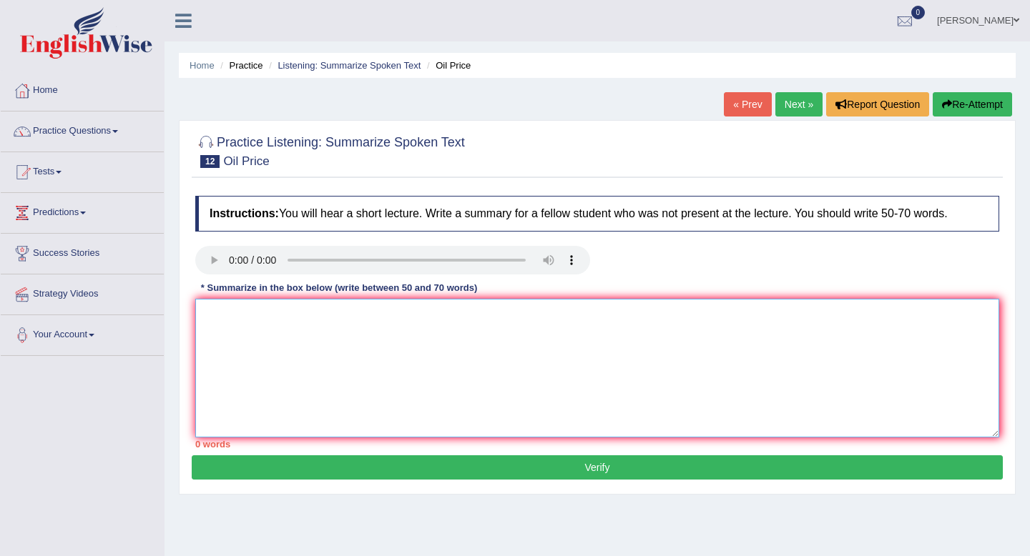
click at [244, 328] on textarea at bounding box center [597, 368] width 804 height 139
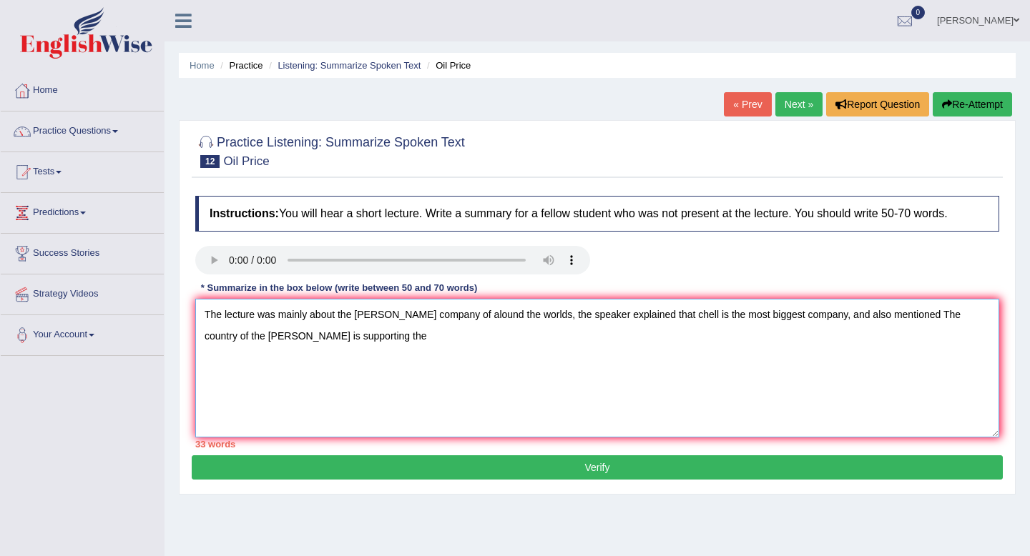
click at [365, 333] on textarea "The lecture was mainly about the [PERSON_NAME] company of alound the worlds, th…" at bounding box center [597, 368] width 804 height 139
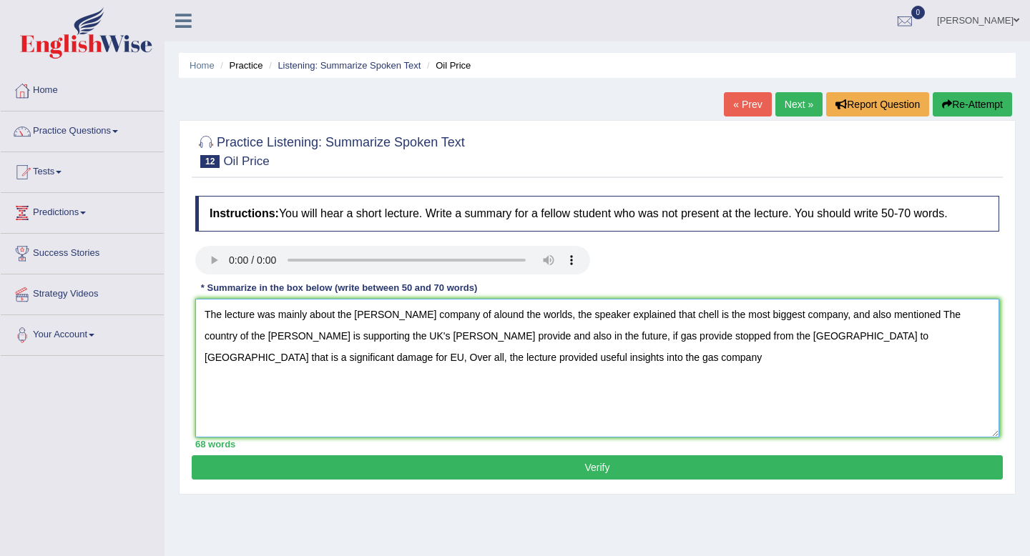
type textarea "The lecture was mainly about the [PERSON_NAME] company of alound the worlds, th…"
click at [596, 465] on button "Verify" at bounding box center [597, 468] width 811 height 24
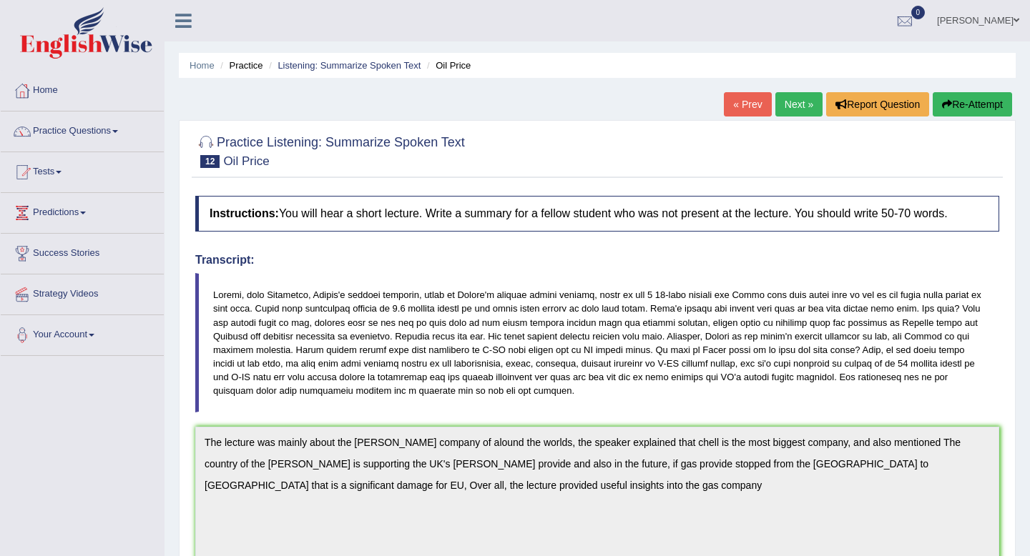
click at [960, 105] on button "Re-Attempt" at bounding box center [972, 104] width 79 height 24
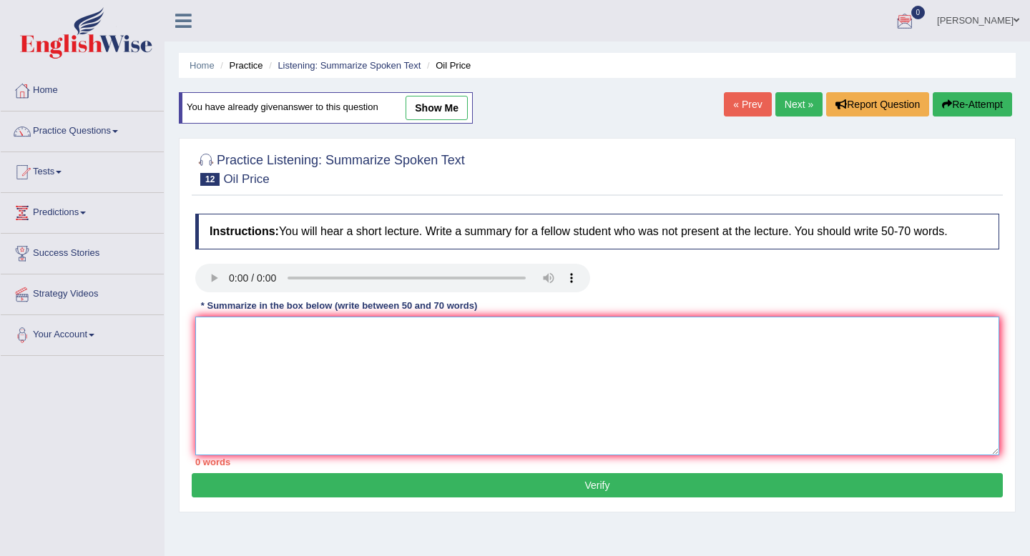
click at [431, 330] on textarea at bounding box center [597, 386] width 804 height 139
paste textarea "The lecture was mainly about the gus company of alound the worlds, the speaker …"
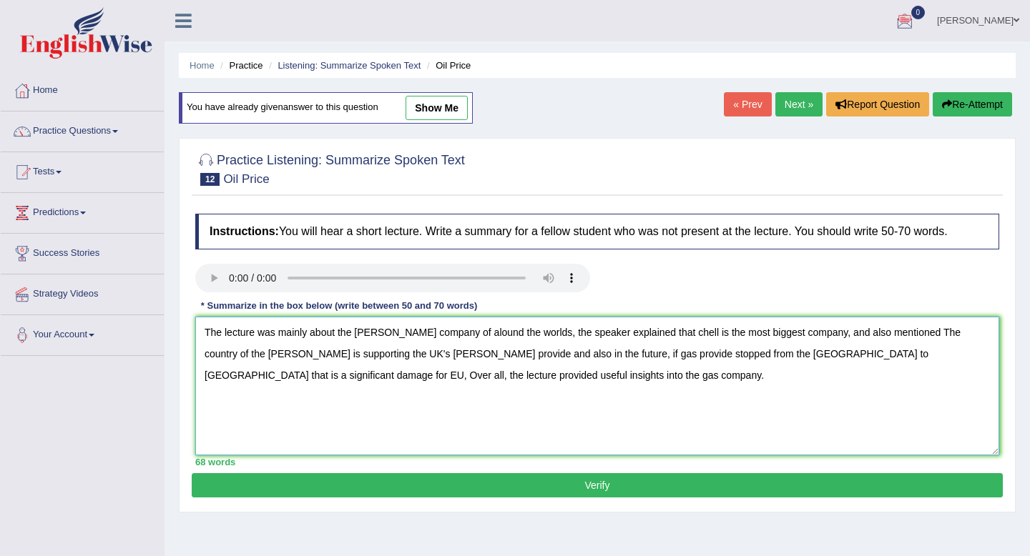
type textarea "The lecture was mainly about the gus company of alound the worlds, the speaker …"
click at [385, 490] on button "Verify" at bounding box center [597, 485] width 811 height 24
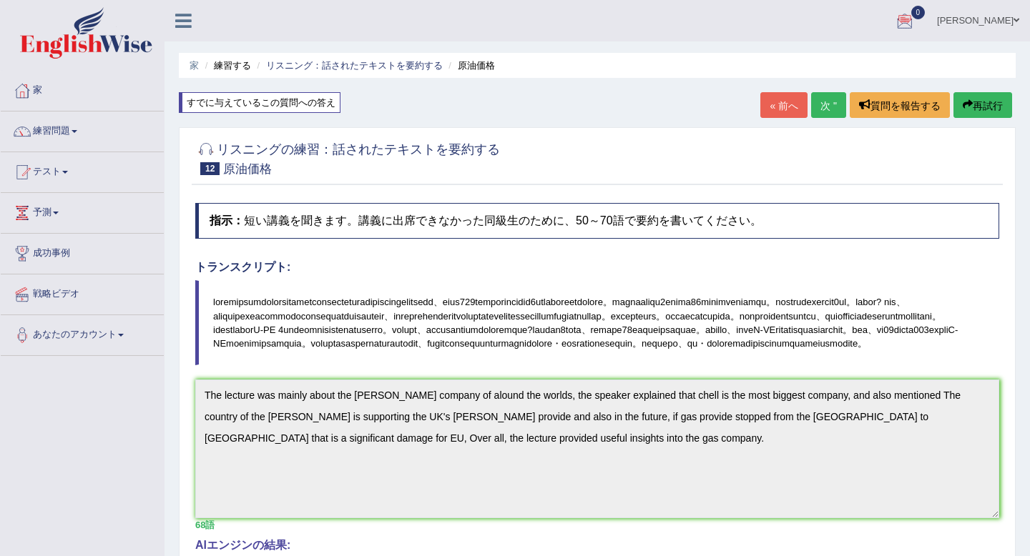
click at [981, 110] on font "再試行" at bounding box center [988, 105] width 30 height 11
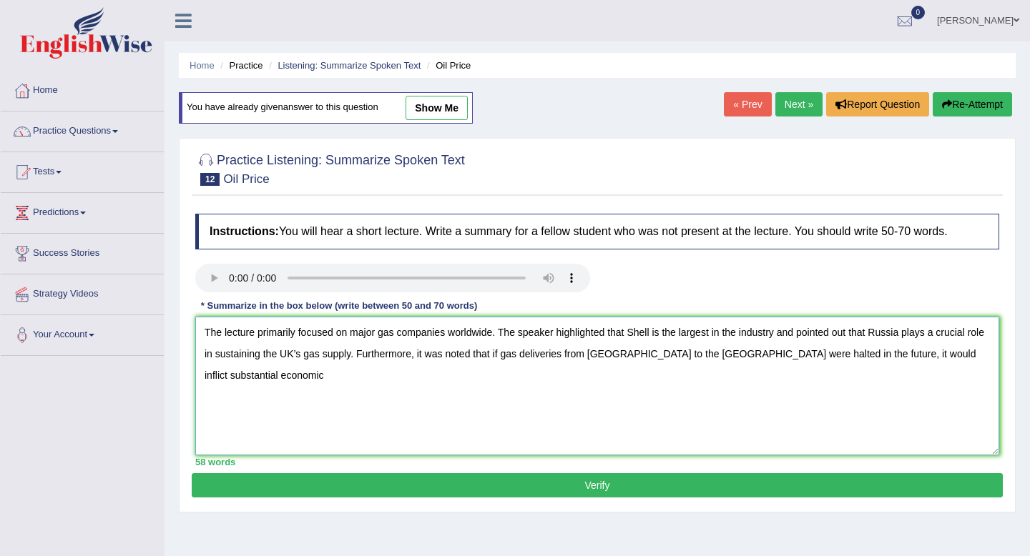
type textarea "The lecture primarily focused on major gas companies worldwide. The speaker hig…"
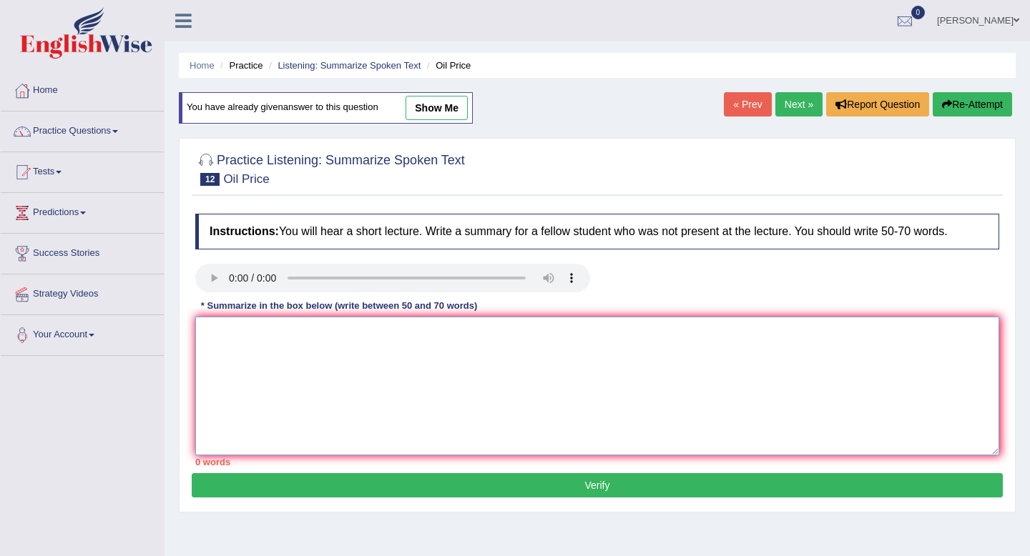
paste textarea "The lecture discussed global gas companies, highlighting Shell as the largest. …"
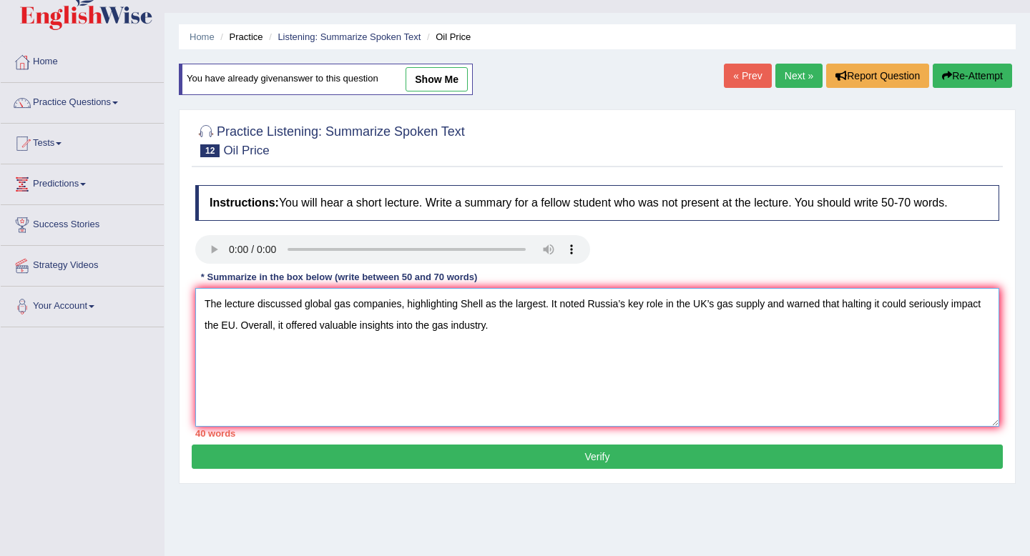
scroll to position [35, 0]
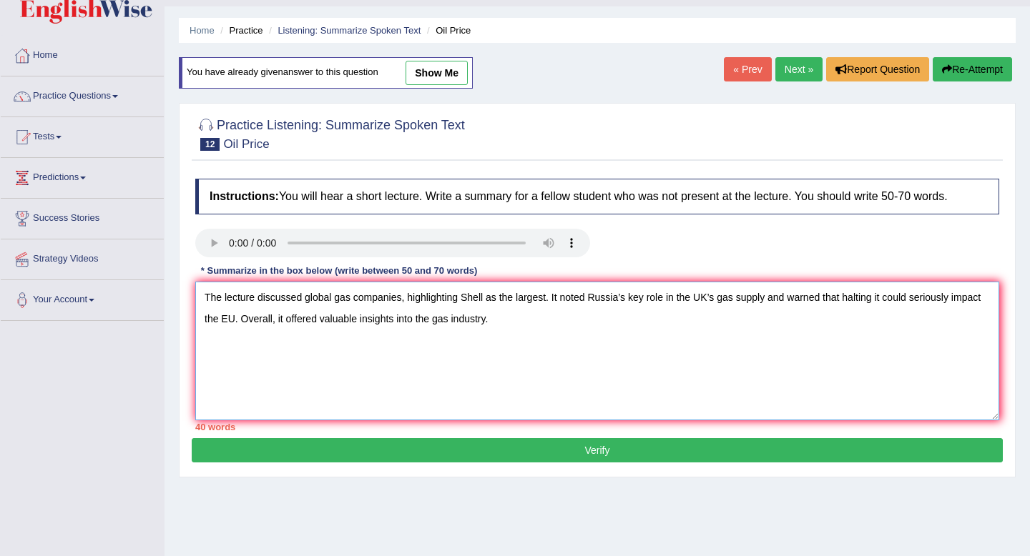
type textarea "The lecture discussed global gas companies, highlighting Shell as the largest. …"
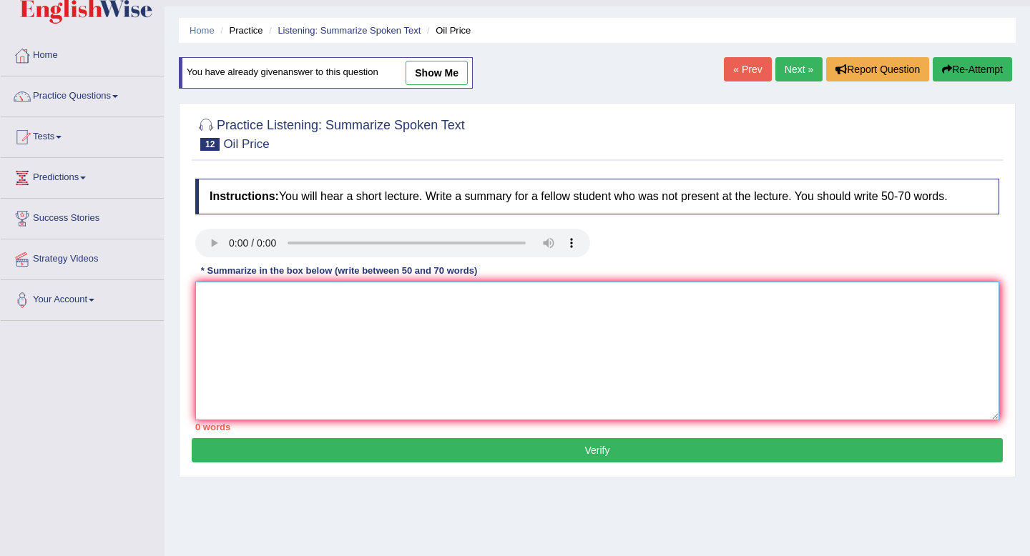
paste textarea "The lecture discussed global gas companies, highlighting Shell as the largest. …"
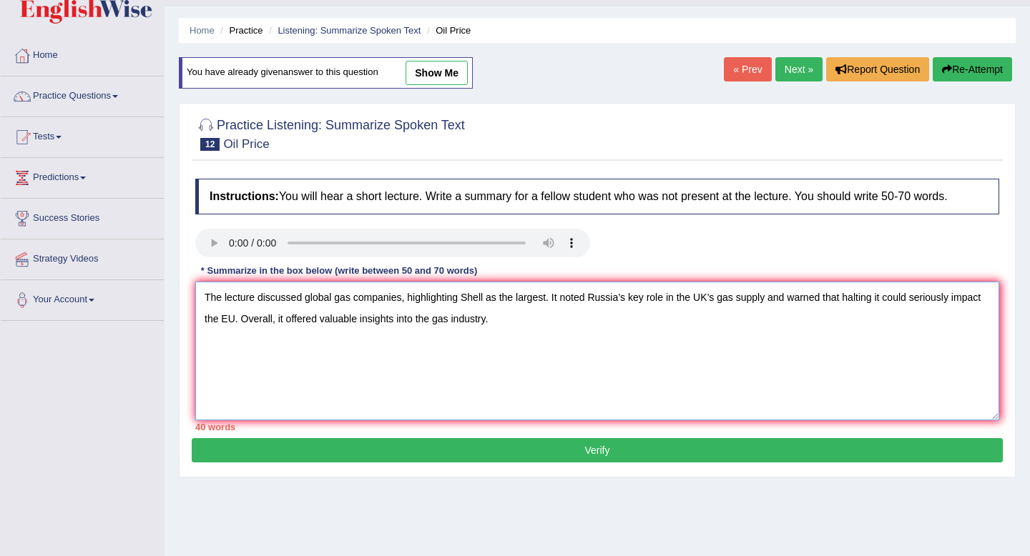
type textarea "The lecture discussed global gas companies, highlighting Shell as the largest. …"
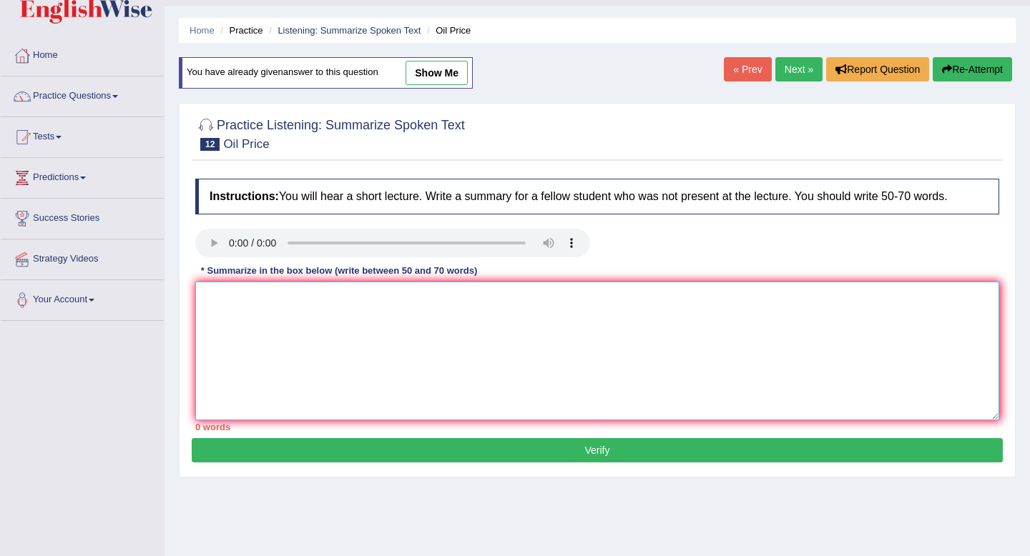
click at [227, 307] on textarea at bounding box center [597, 351] width 804 height 139
paste textarea "The lecture was mainly about gas companies around the world. The speaker explai…"
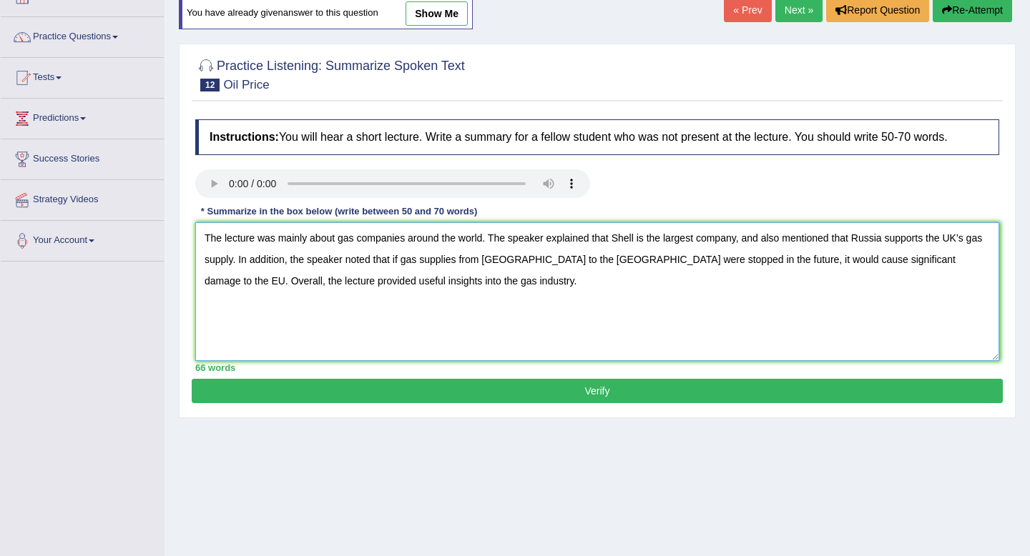
scroll to position [96, 0]
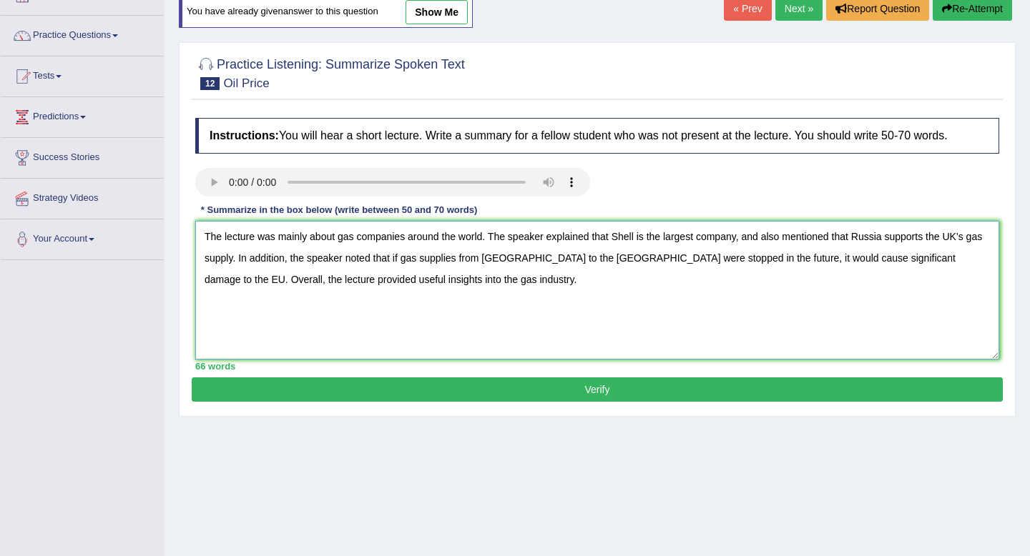
type textarea "The lecture was mainly about gas companies around the world. The speaker explai…"
click at [372, 385] on button "Verify" at bounding box center [597, 390] width 811 height 24
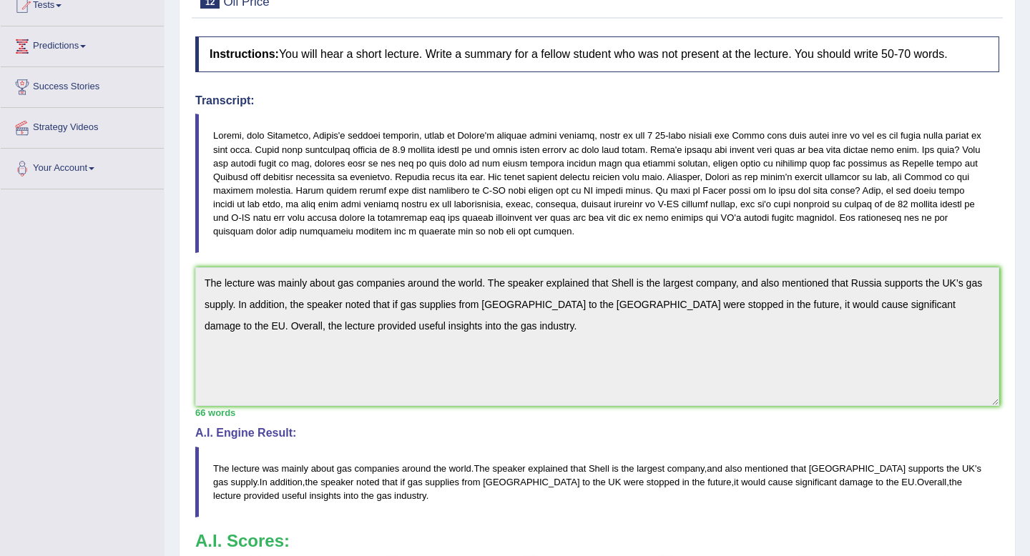
scroll to position [0, 0]
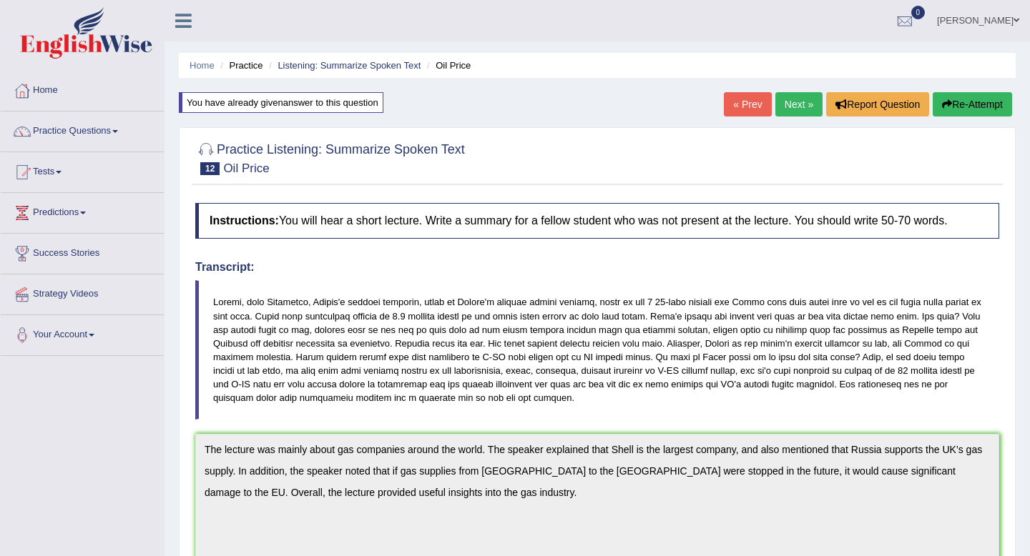
click at [793, 101] on link "Next »" at bounding box center [798, 104] width 47 height 24
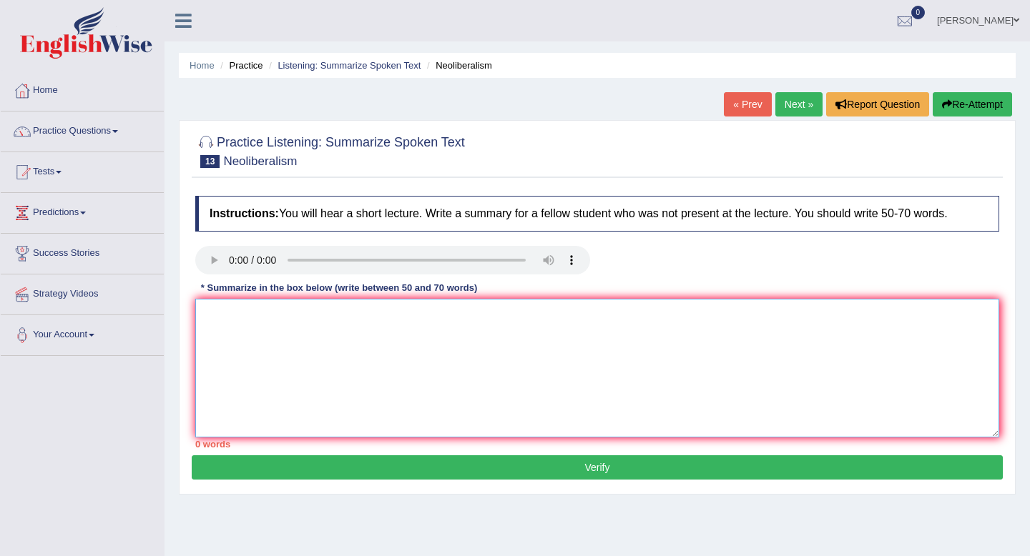
click at [667, 318] on textarea at bounding box center [597, 368] width 804 height 139
type textarea "T"
type textarea "t"
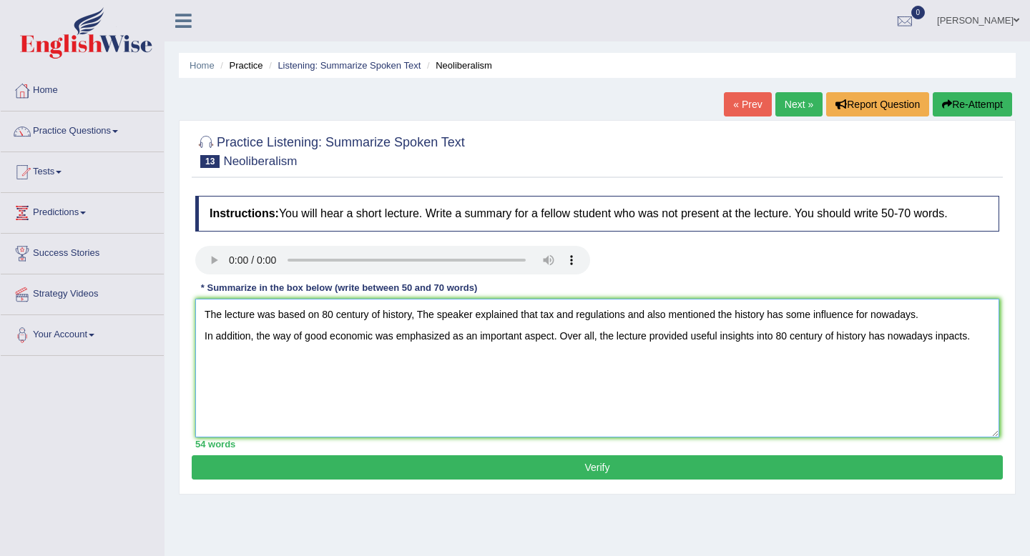
type textarea "The lecture was based on 80 century of history, The speaker explained that tax …"
click at [616, 474] on button "Verify" at bounding box center [597, 468] width 811 height 24
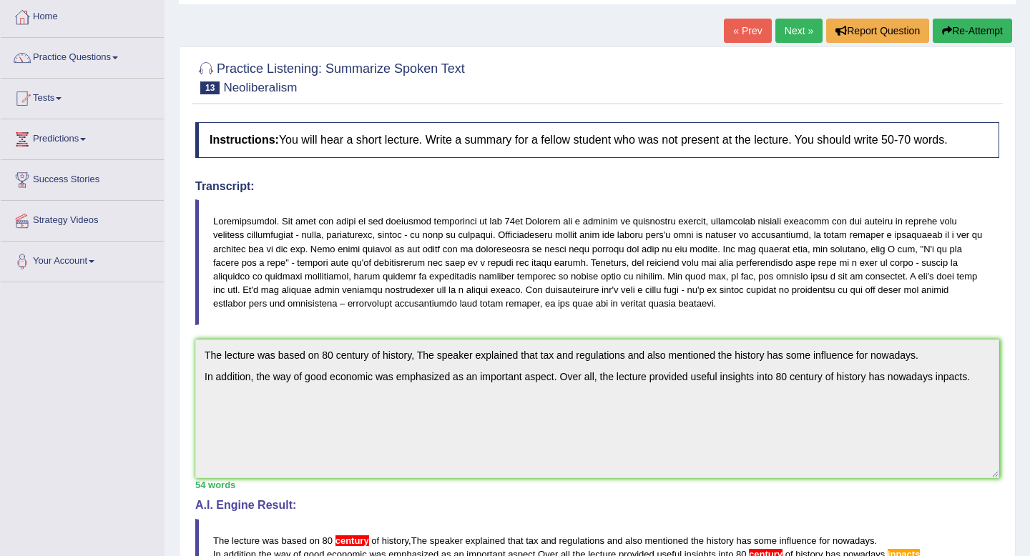
scroll to position [74, 0]
click at [1016, 415] on div "Home Practice Listening: Summarize Spoken Text Neoliberalism « Prev Next » Repo…" at bounding box center [596, 368] width 865 height 885
